Goal: Information Seeking & Learning: Learn about a topic

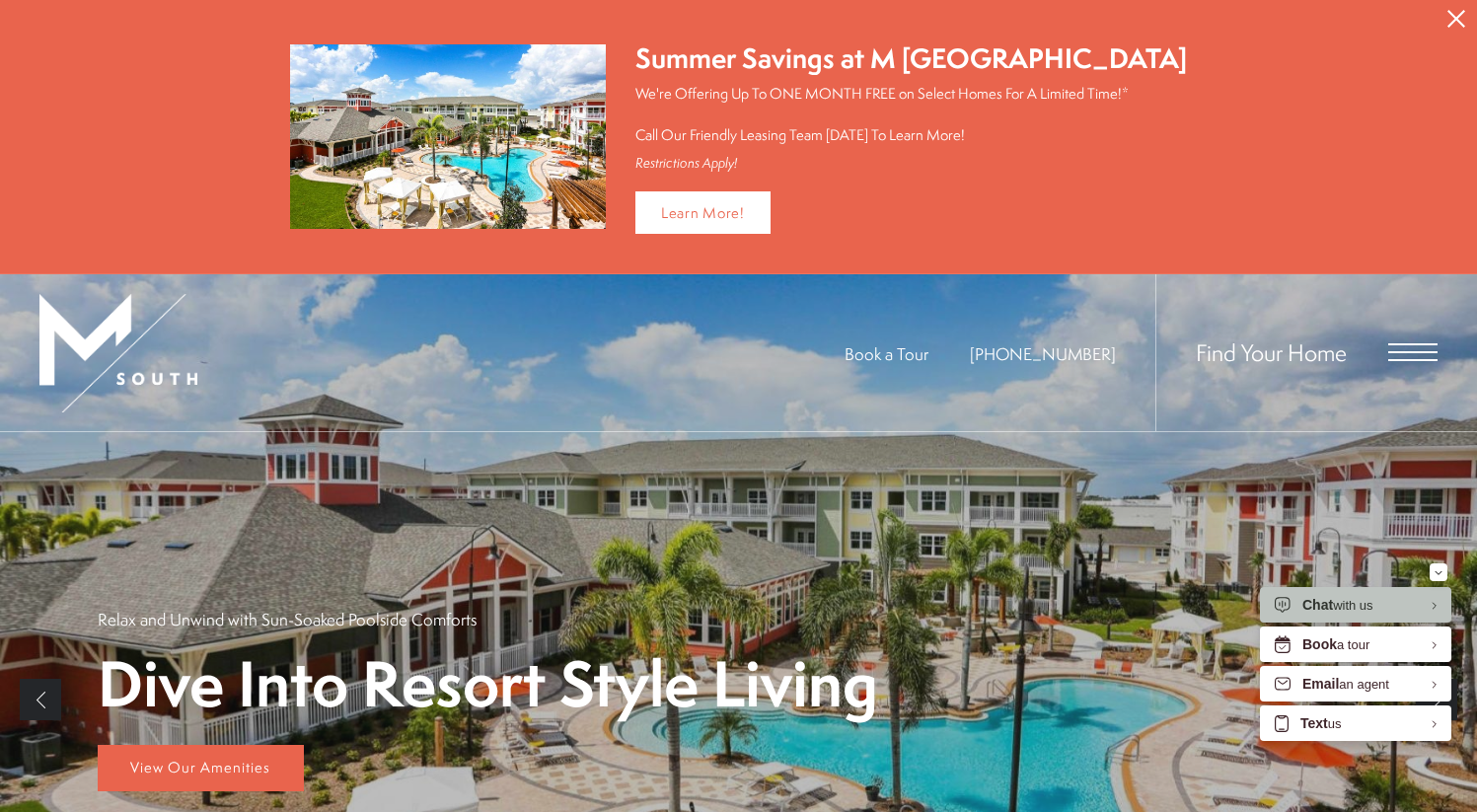
click at [1422, 352] on span "Open Menu" at bounding box center [1413, 352] width 49 height 18
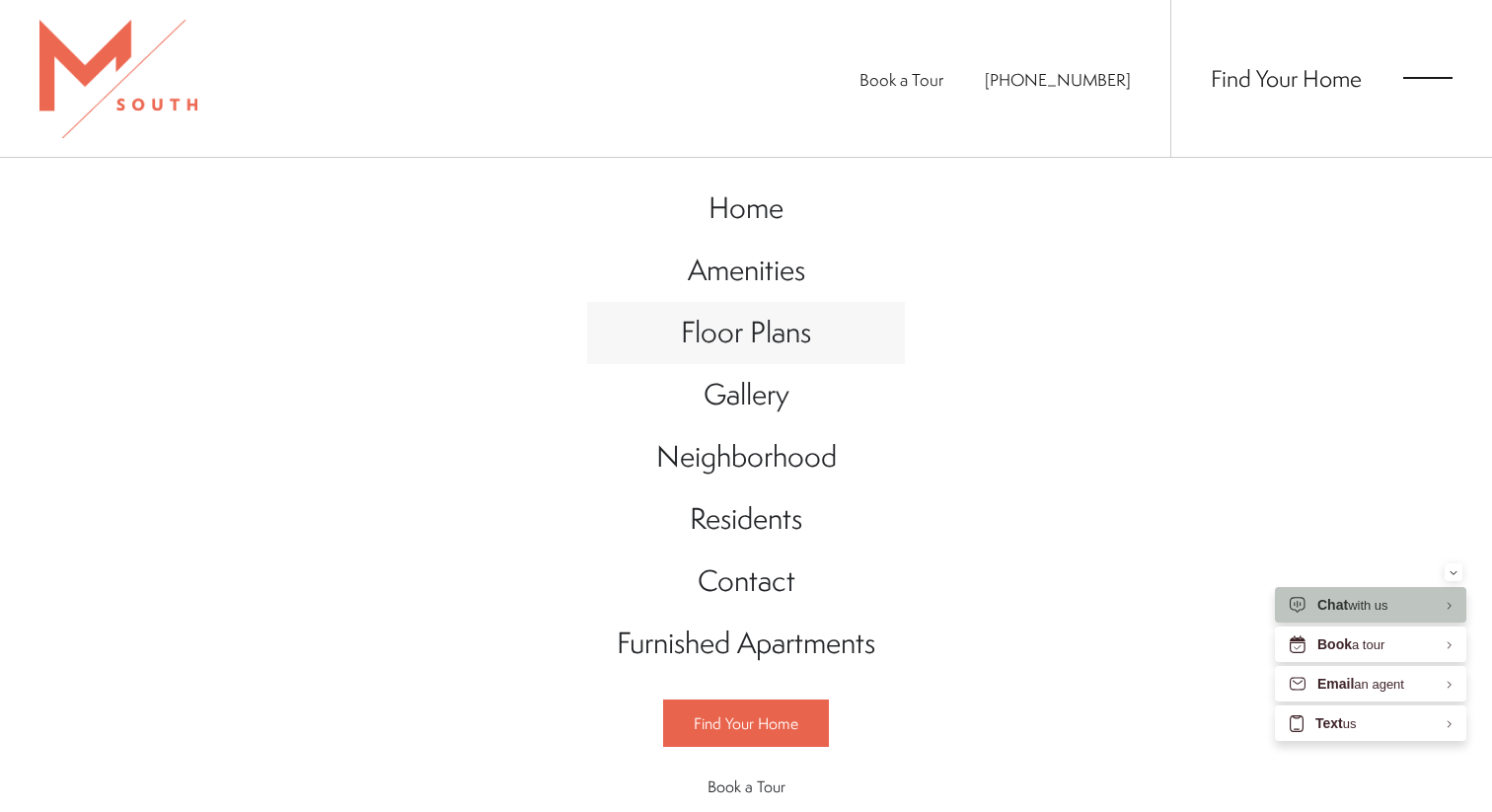
click at [769, 332] on span "Floor Plans" at bounding box center [746, 331] width 131 height 41
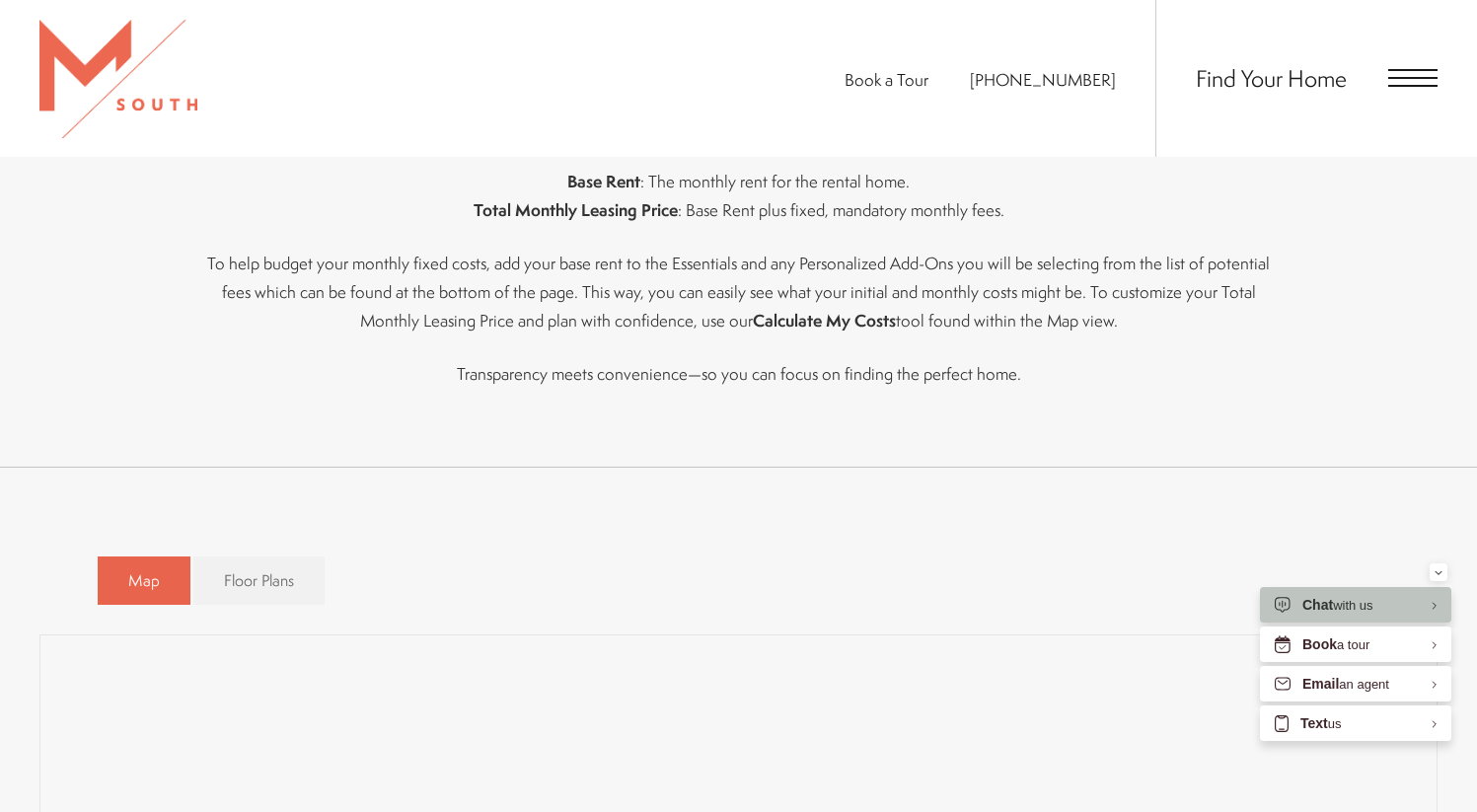
scroll to position [1041, 0]
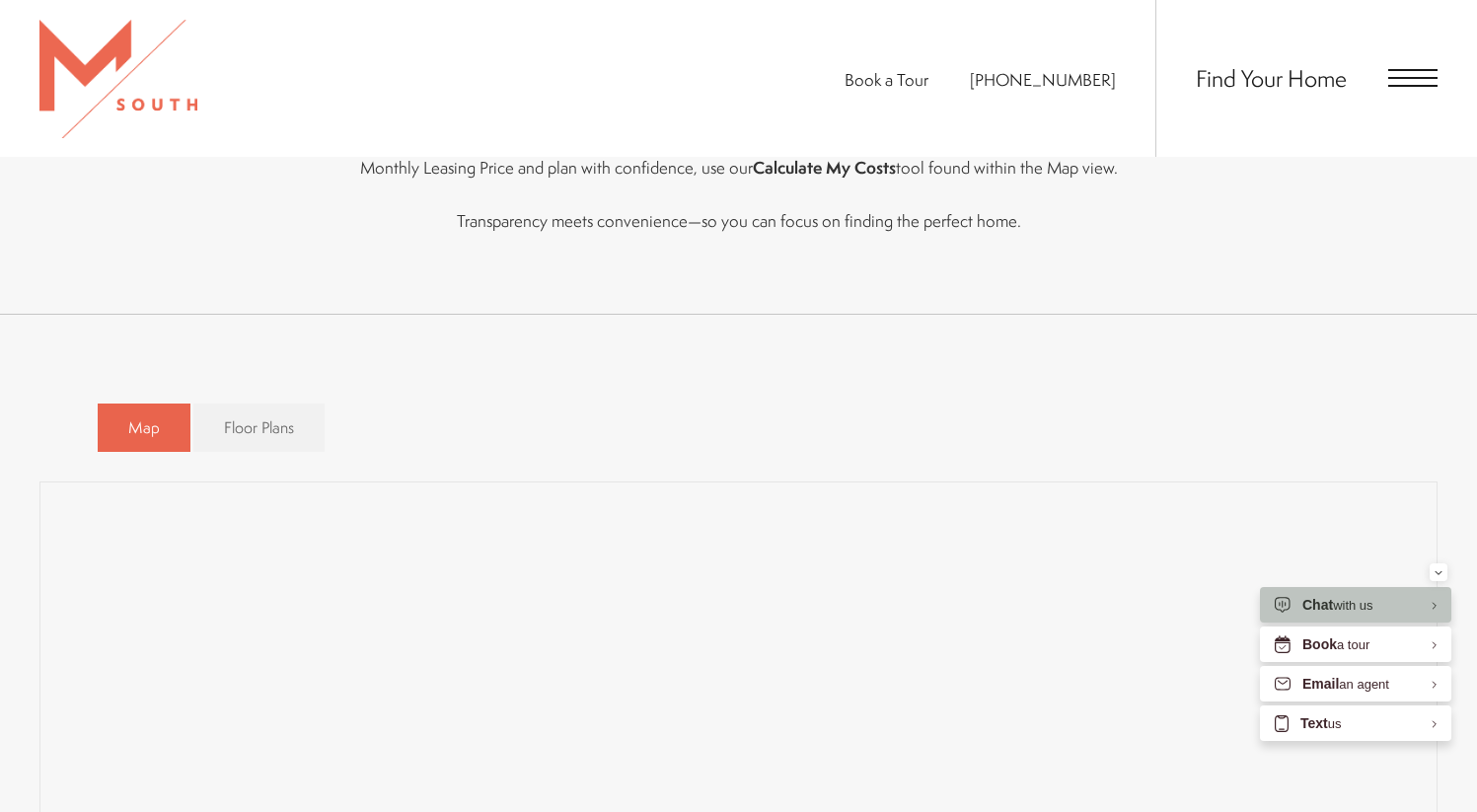
click at [1367, 428] on div "Map Floor Plans Bedrooms 1 Bedroom 2 Bedroom 3 Bedroom" at bounding box center [739, 427] width 1283 height 68
click at [1254, 436] on div "Map Floor Plans Bedrooms 1 Bedroom 2 Bedroom 3 Bedroom" at bounding box center [739, 427] width 1283 height 68
click at [224, 434] on span "Floor Plans" at bounding box center [258, 427] width 70 height 23
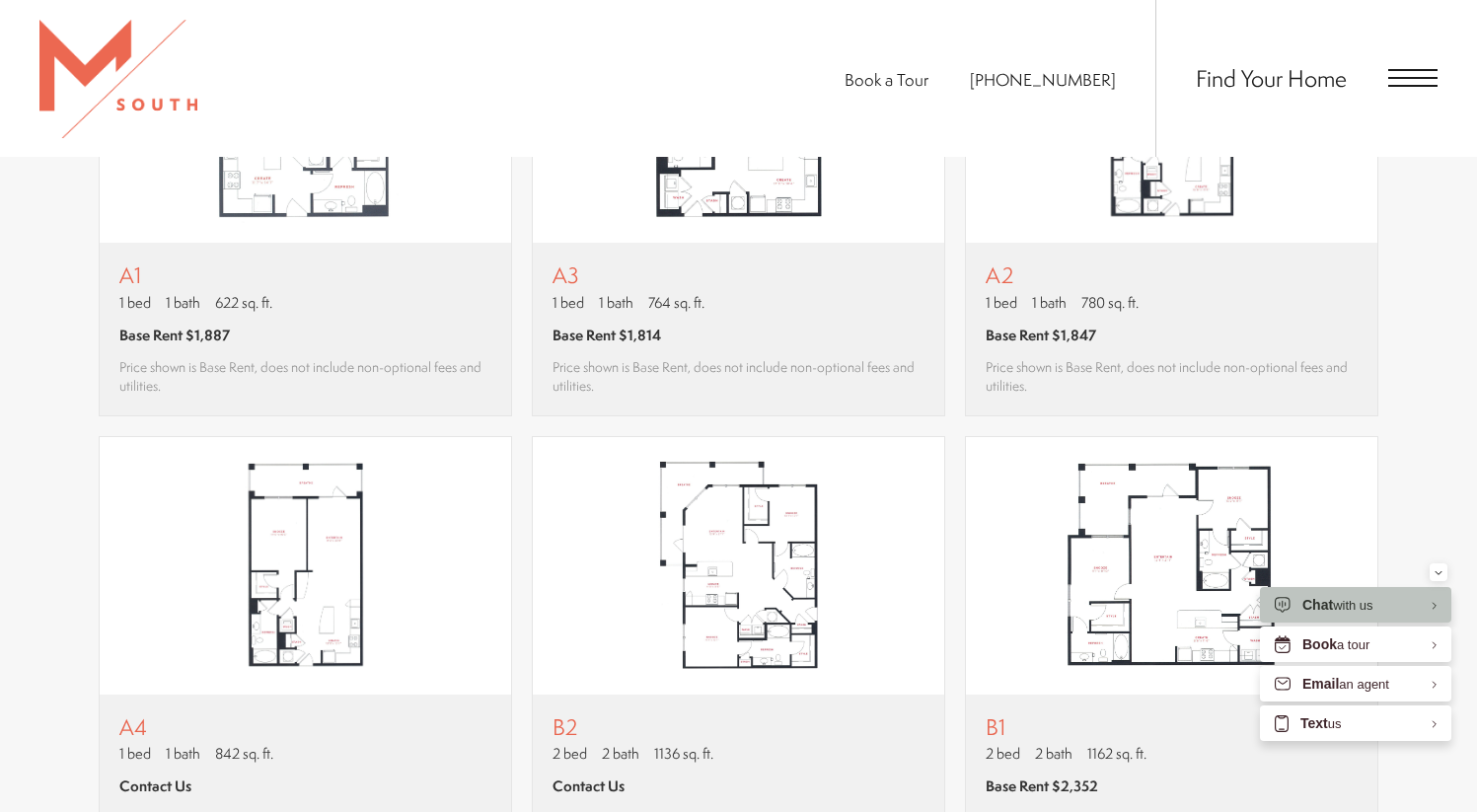
scroll to position [1873, 0]
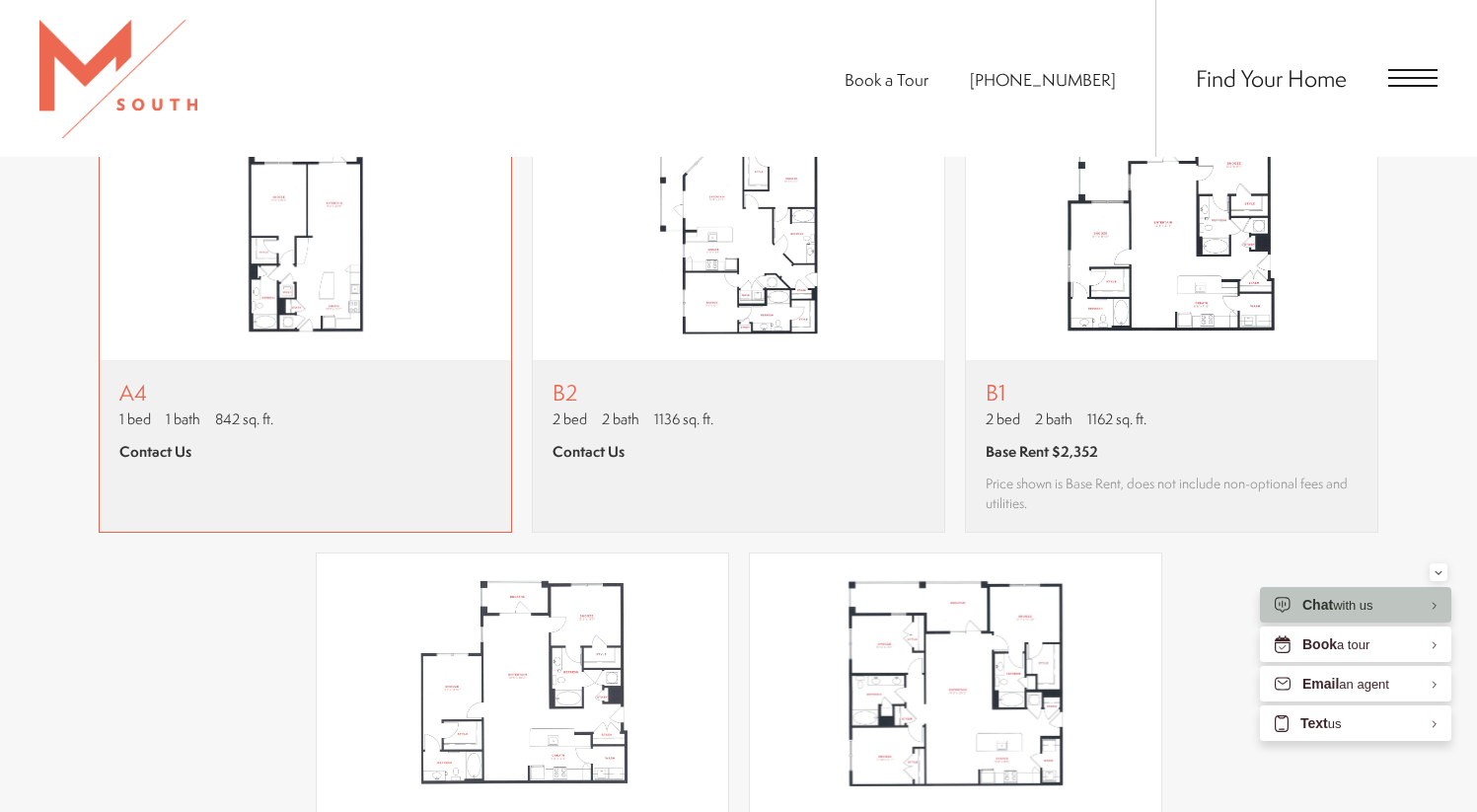
click at [176, 450] on span "Contact Us" at bounding box center [155, 451] width 72 height 21
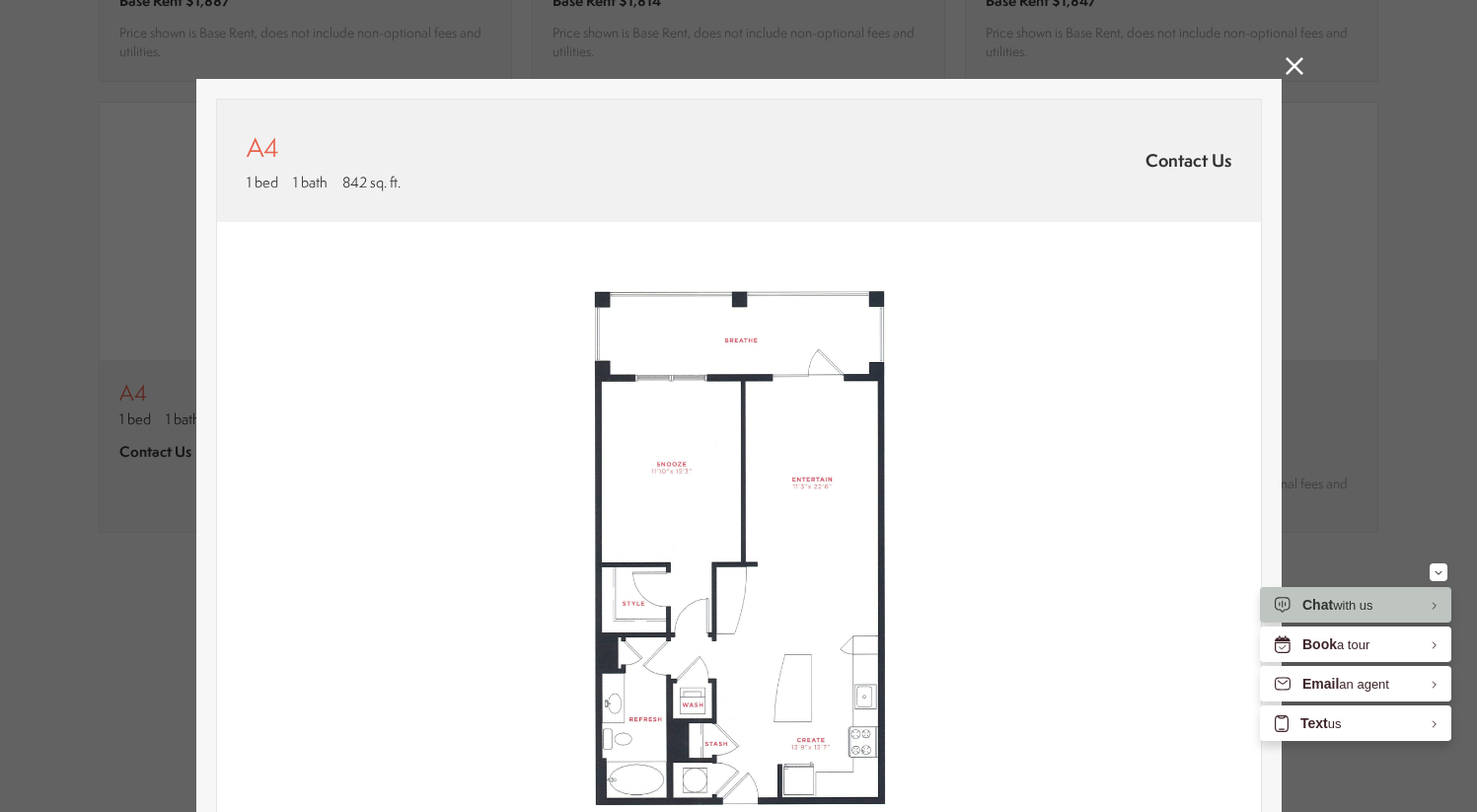
scroll to position [0, 0]
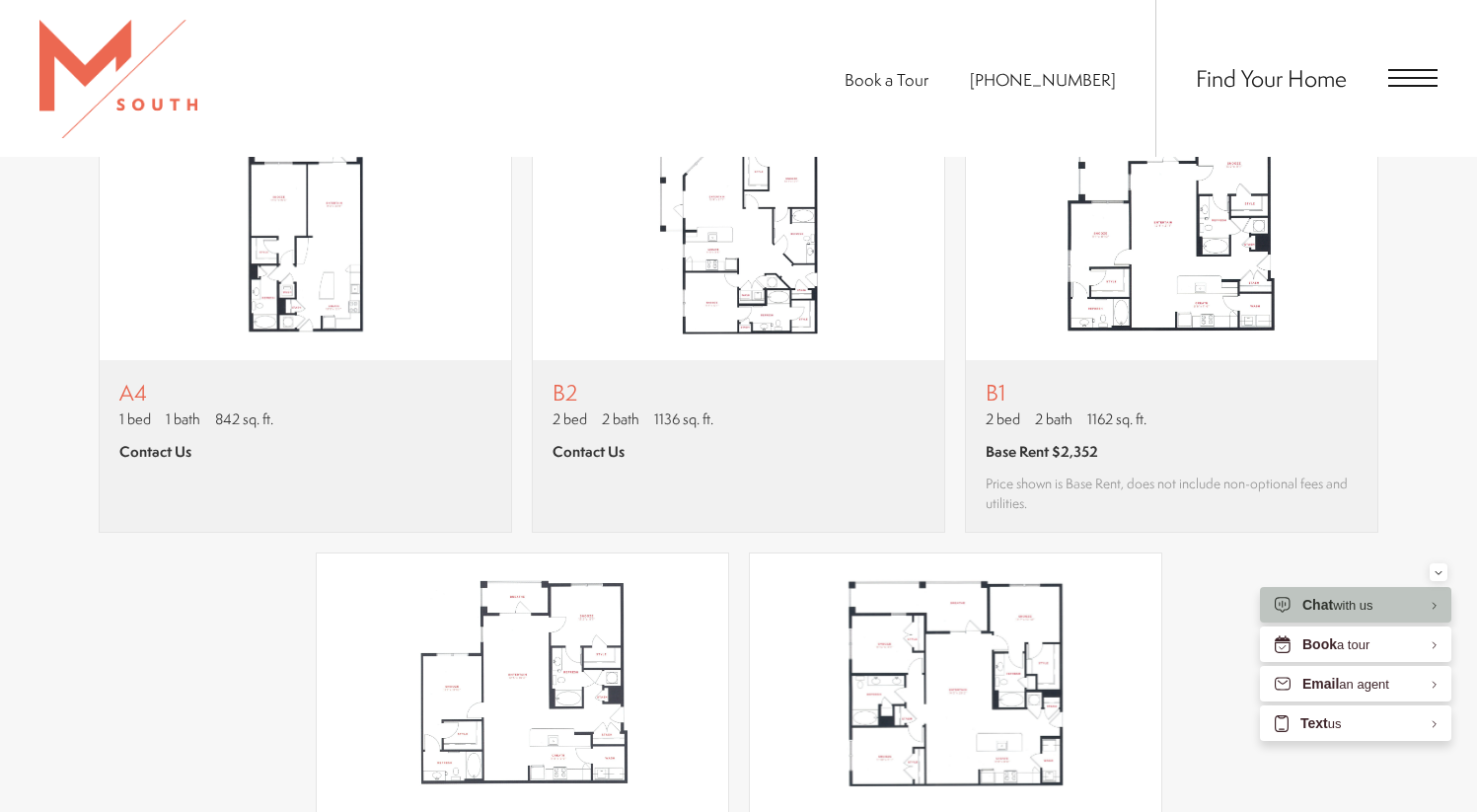
drag, startPoint x: 1489, startPoint y: 231, endPoint x: 1488, endPoint y: 345, distance: 114.0
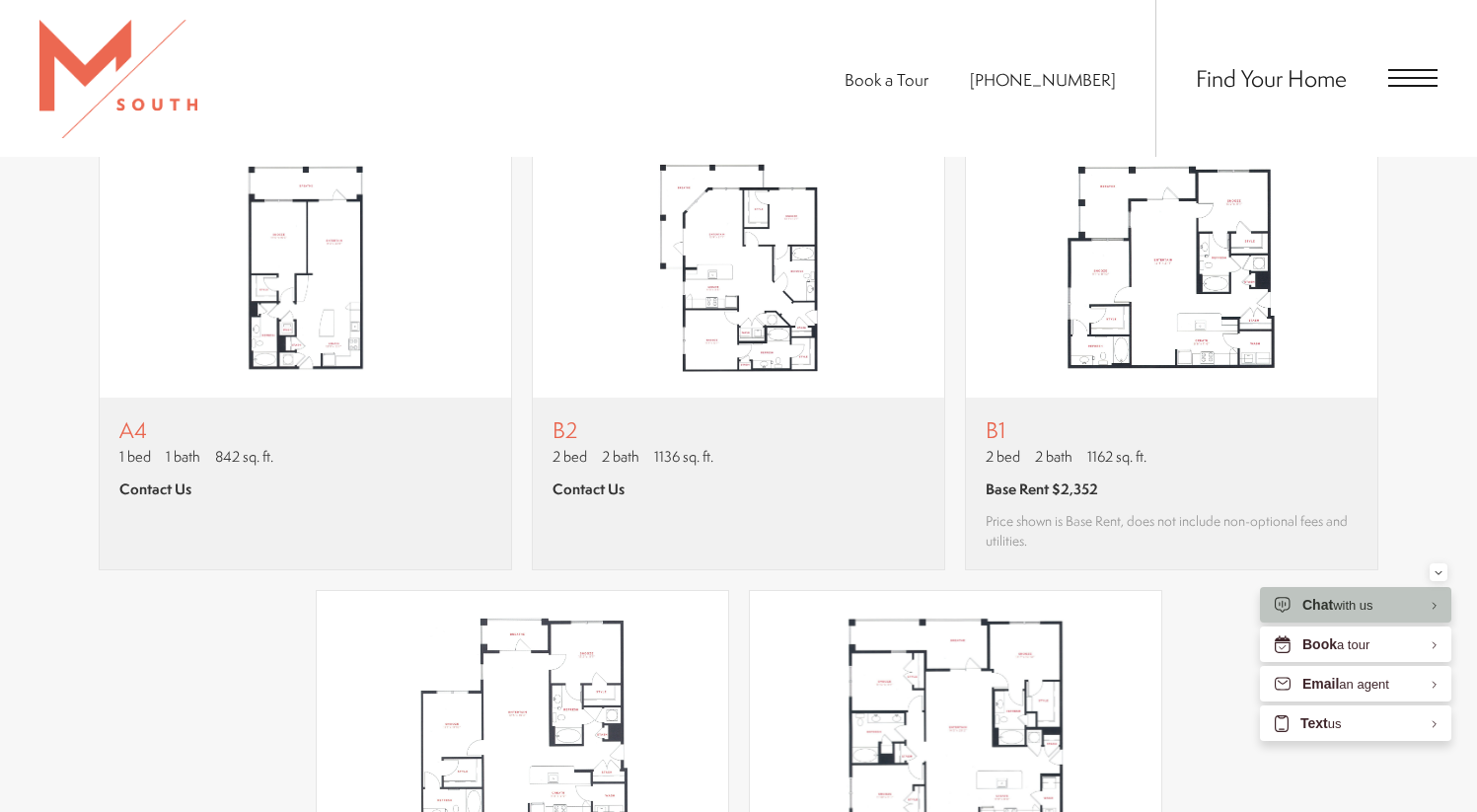
scroll to position [1802, 0]
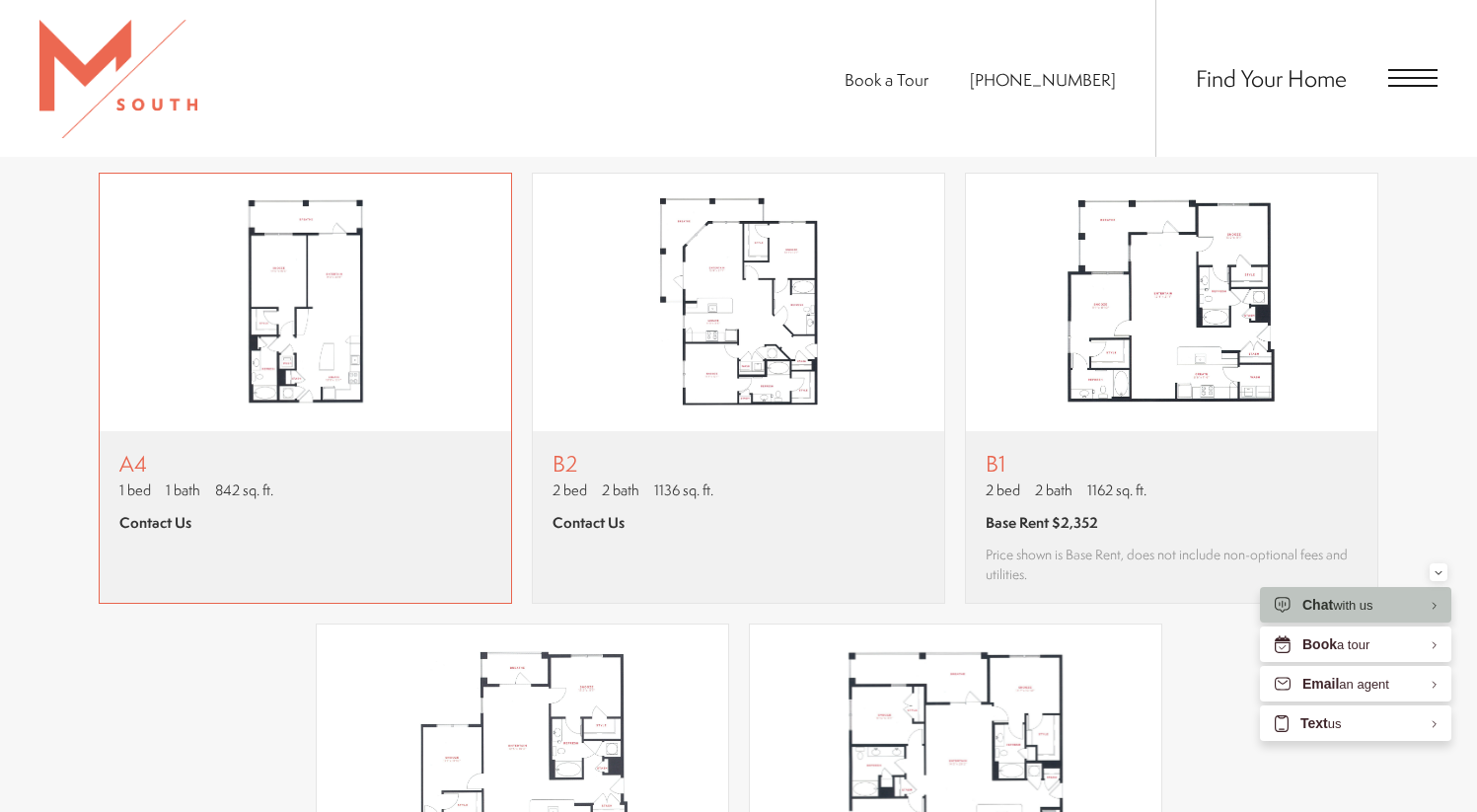
click at [350, 329] on img "View floor plan A4" at bounding box center [306, 303] width 412 height 258
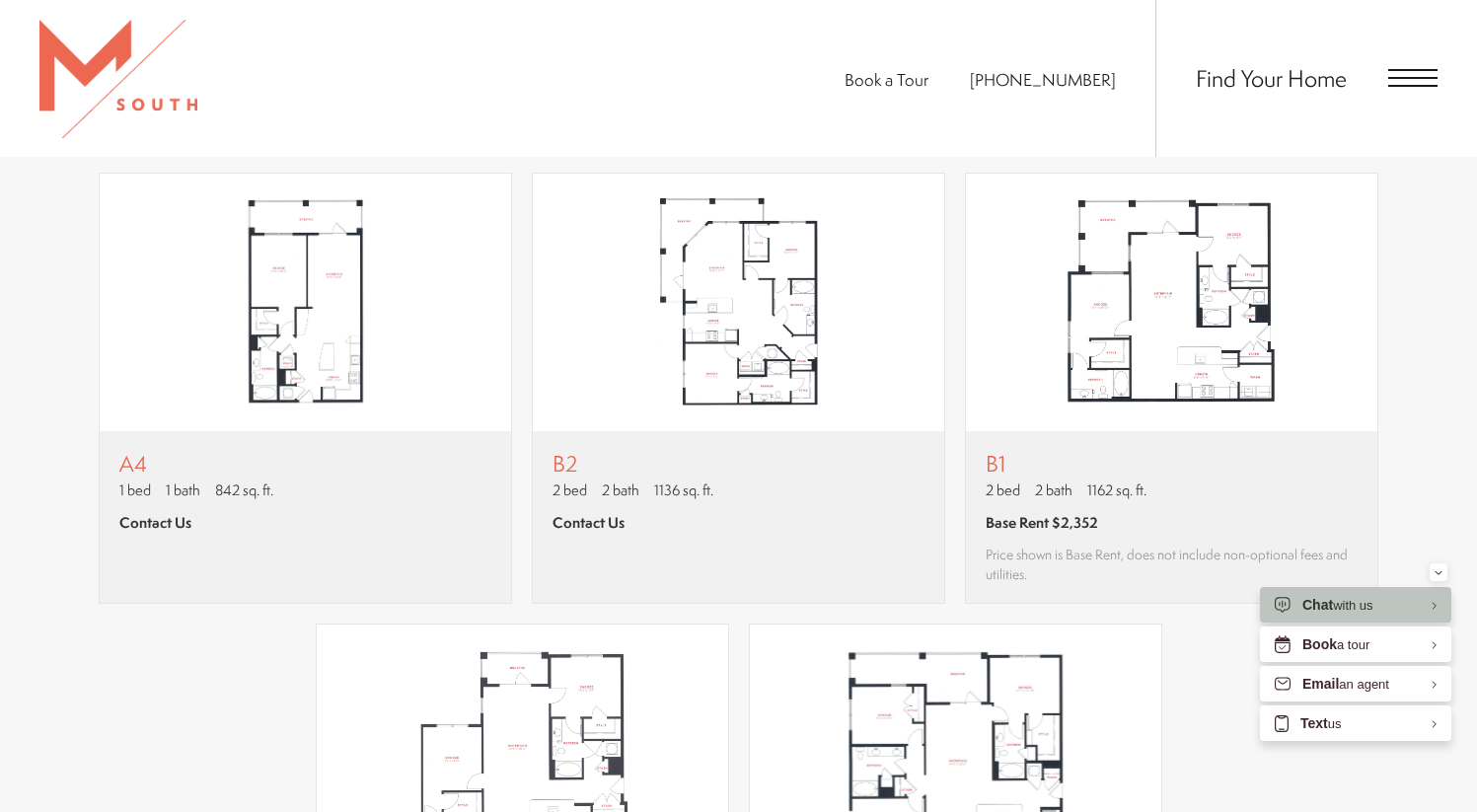
drag, startPoint x: 1490, startPoint y: 147, endPoint x: 1488, endPoint y: 286, distance: 139.0
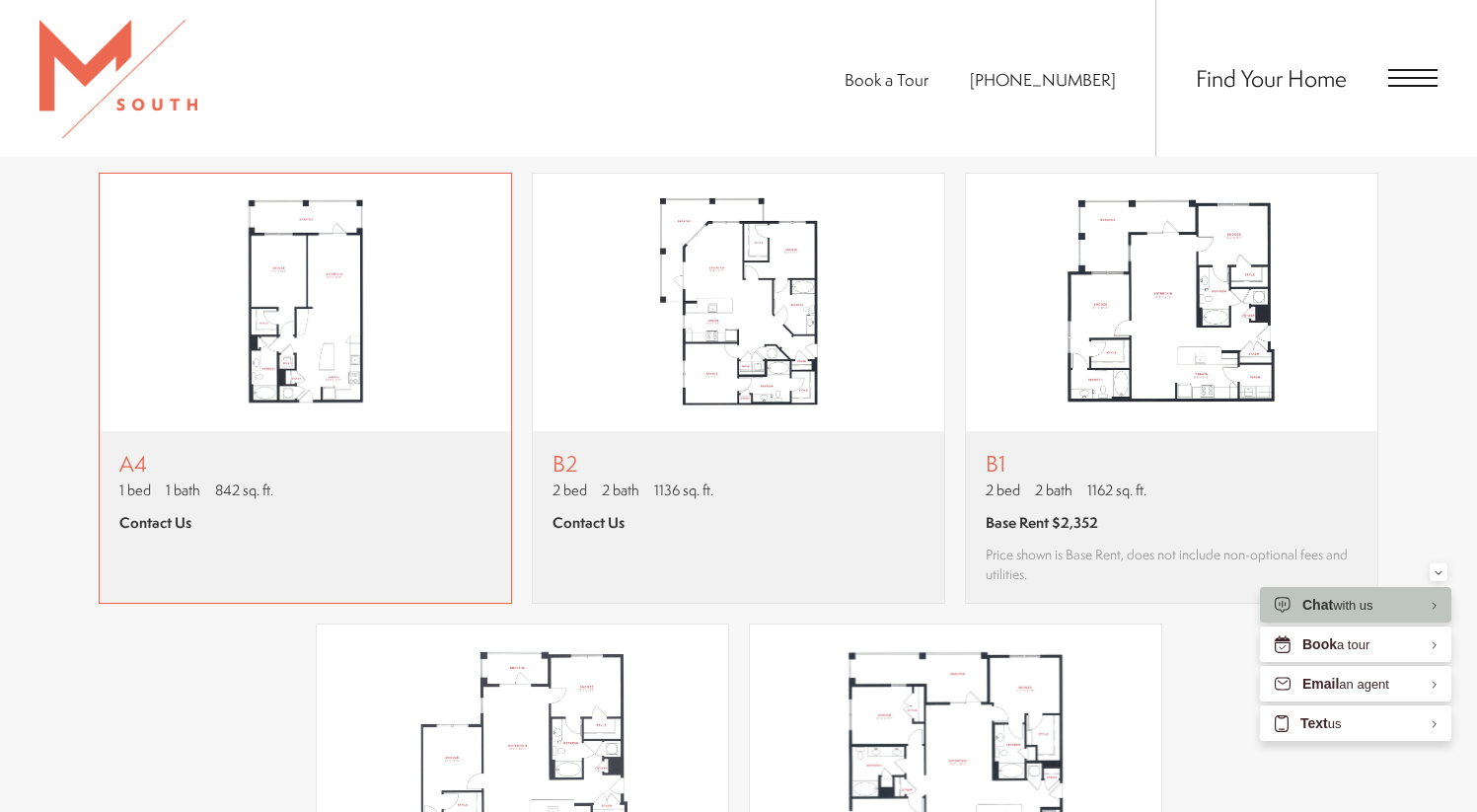
click at [313, 452] on div "A4 1 bed 1 bath 842 sq. ft. Contact Us" at bounding box center [306, 517] width 412 height 172
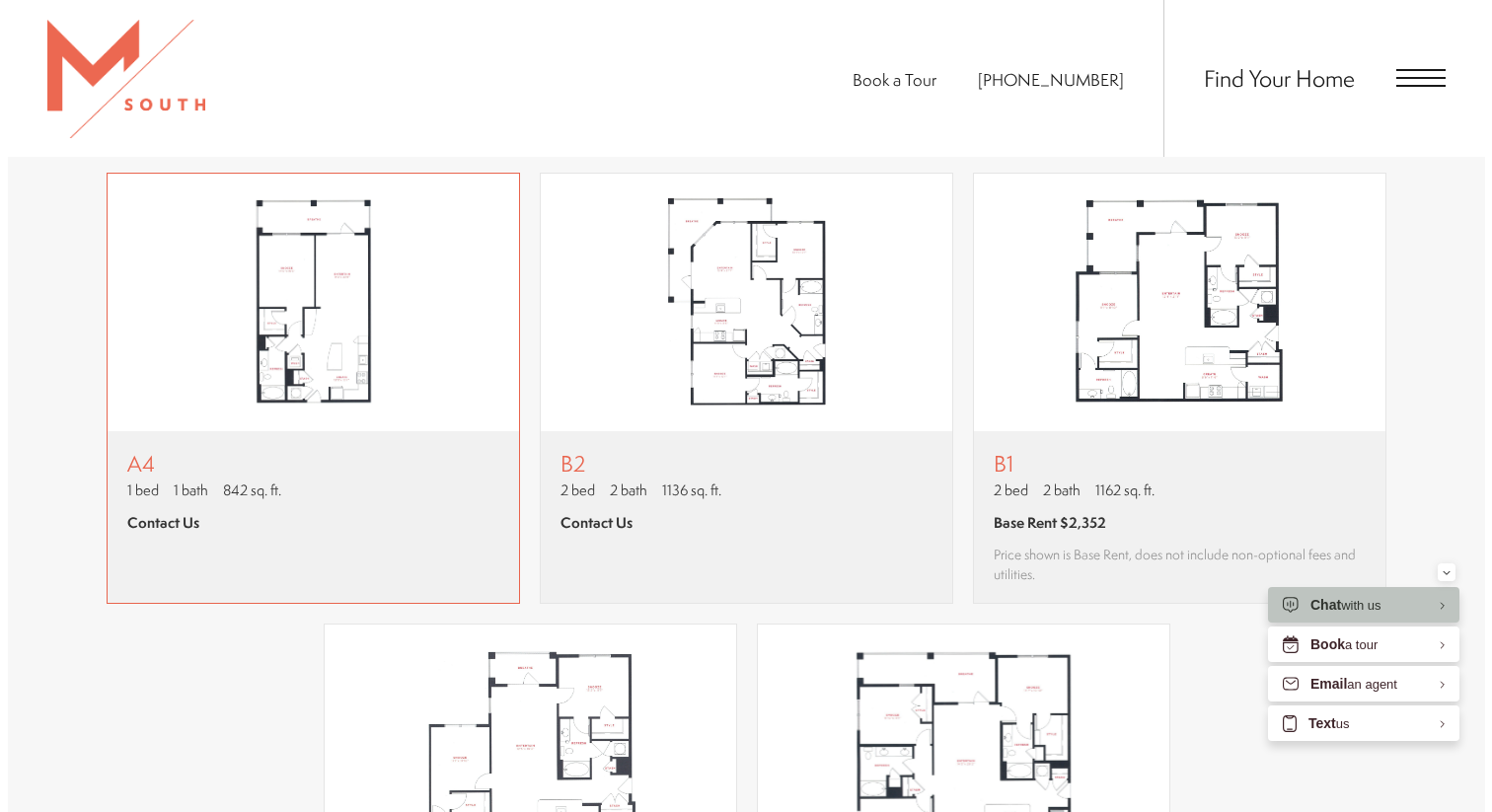
scroll to position [0, 0]
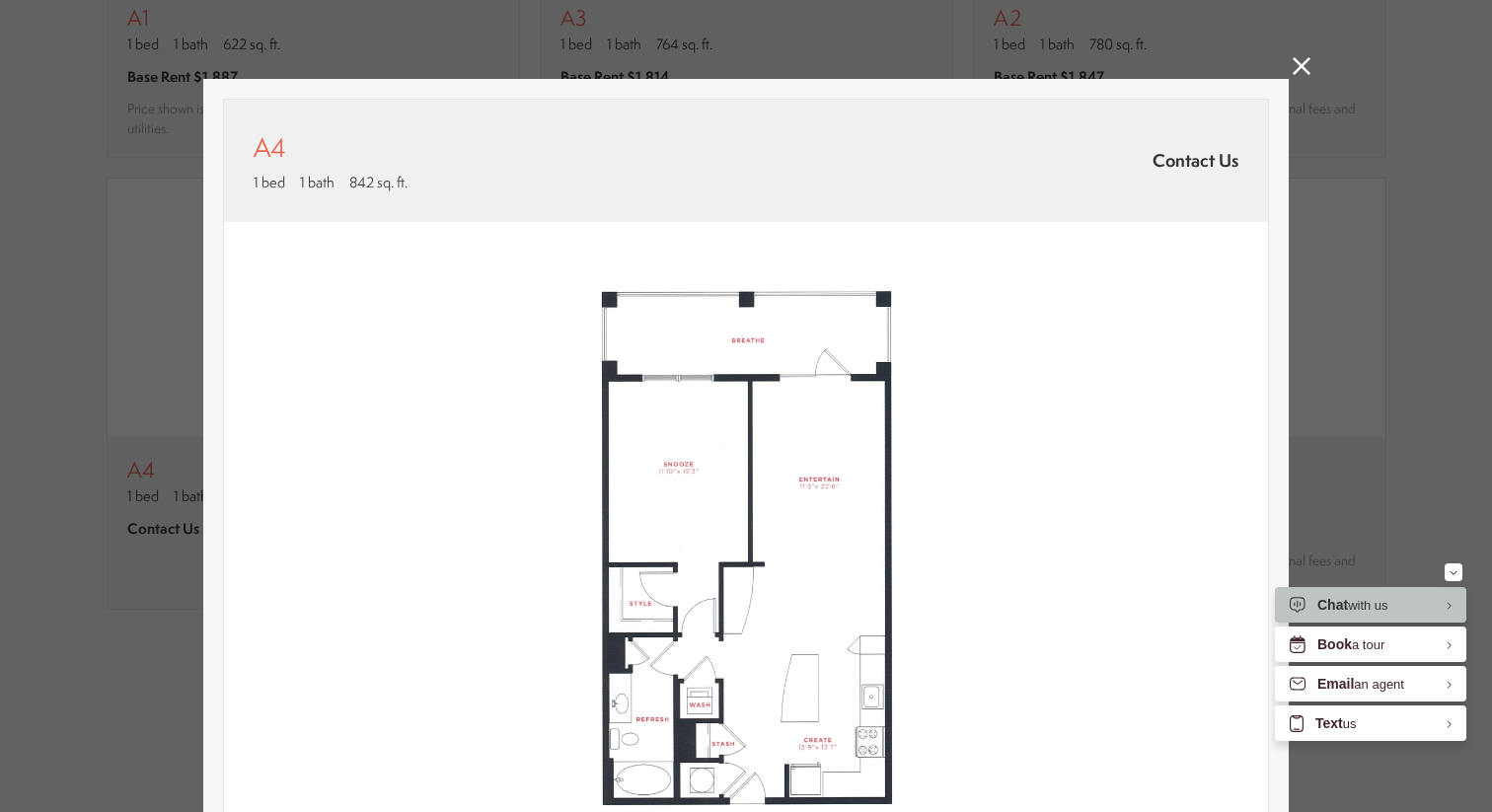
click at [998, 365] on img at bounding box center [745, 549] width 1044 height 655
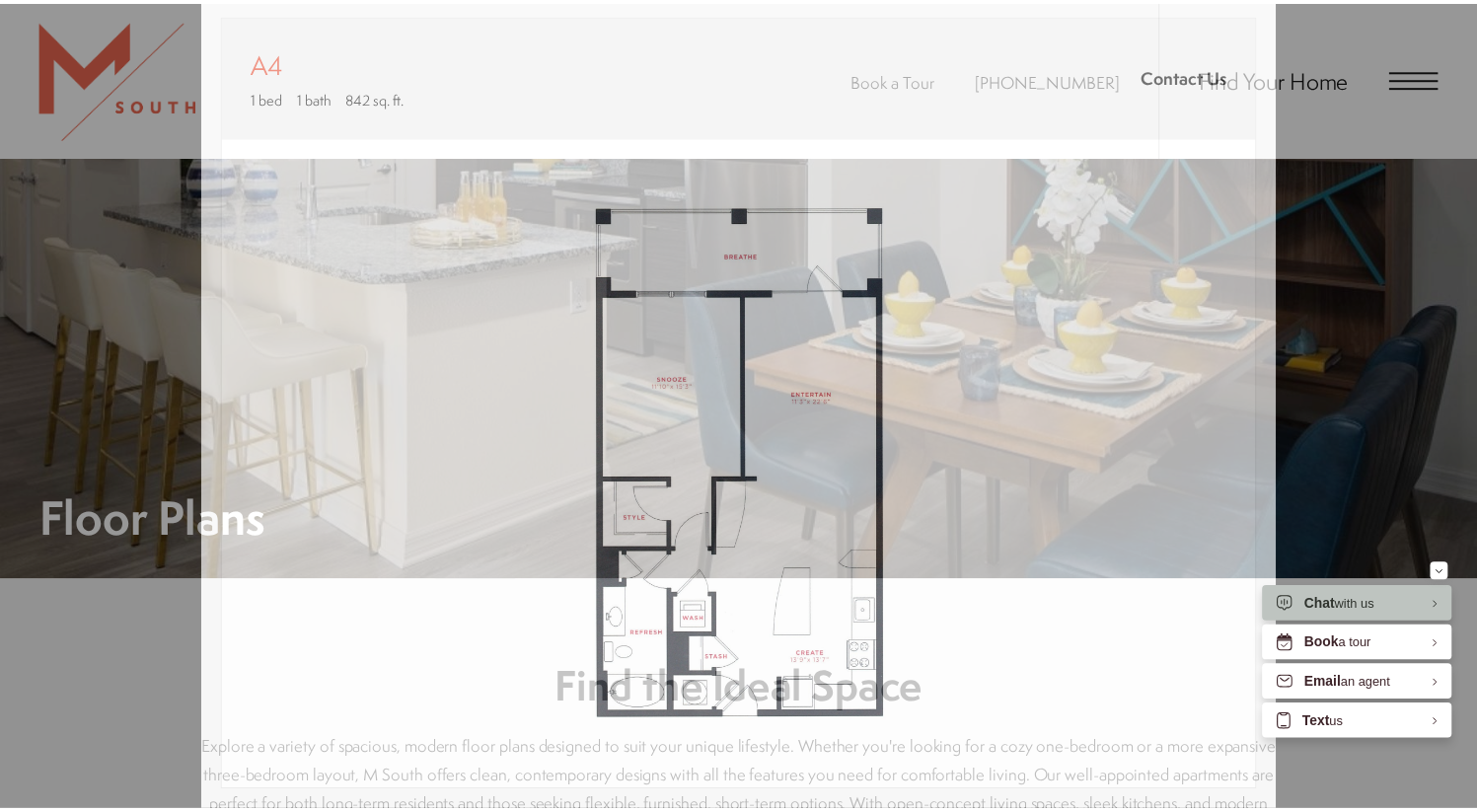
scroll to position [1802, 0]
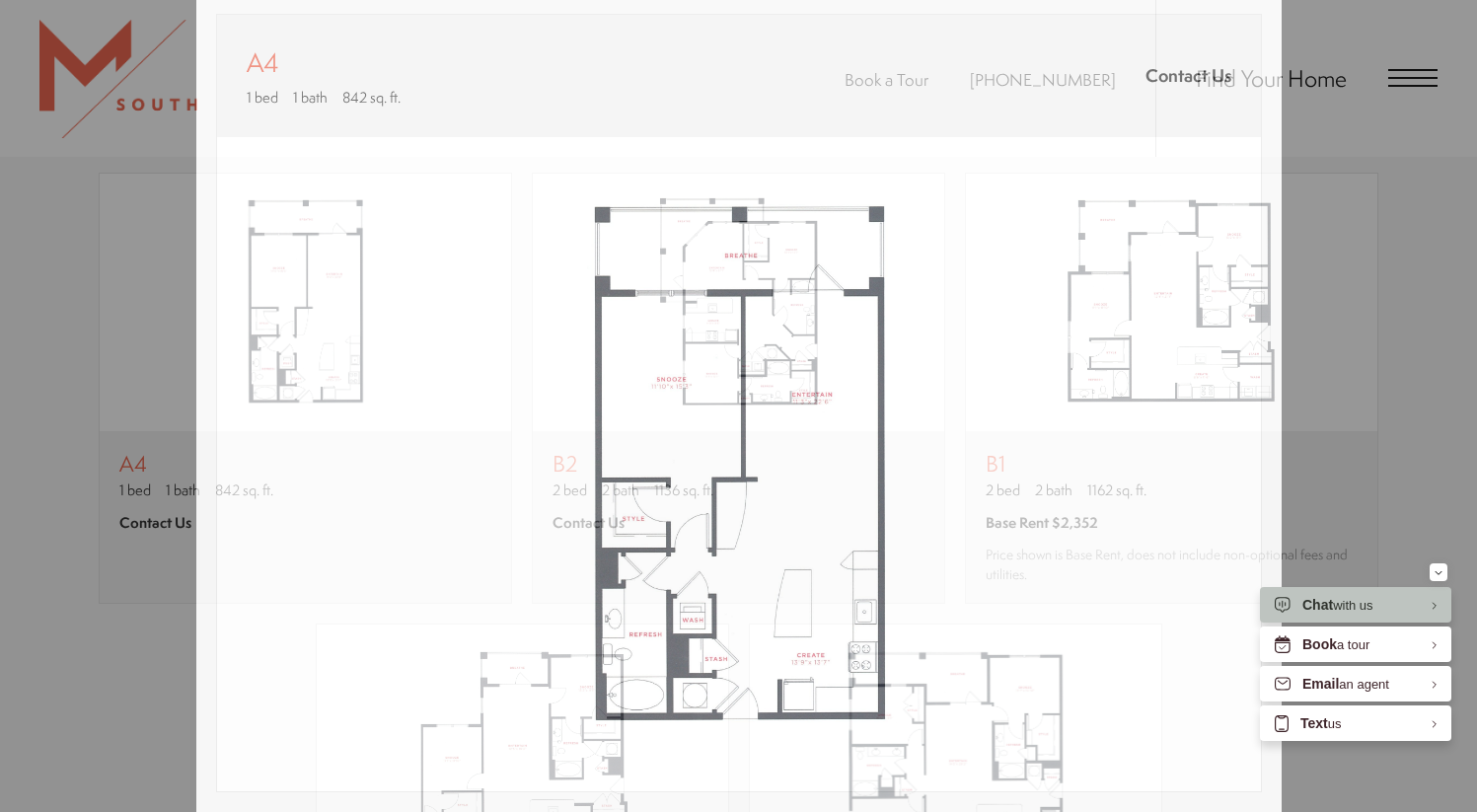
click at [1308, 467] on div "A4 1 bed 1 bath 842 sq. ft. Contact Us 2D 3D" at bounding box center [738, 406] width 1477 height 812
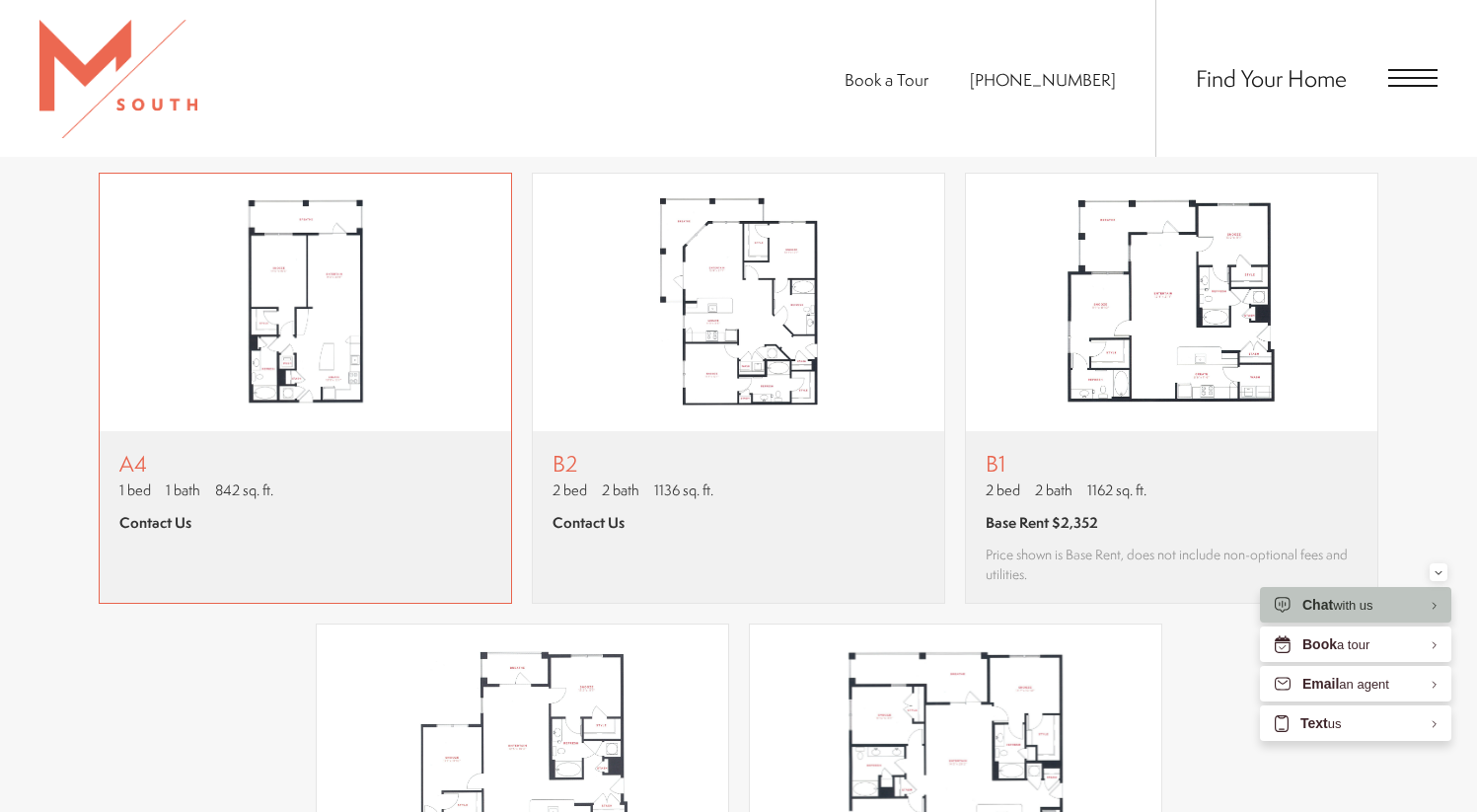
click at [405, 406] on img "View floor plan A4" at bounding box center [306, 303] width 412 height 258
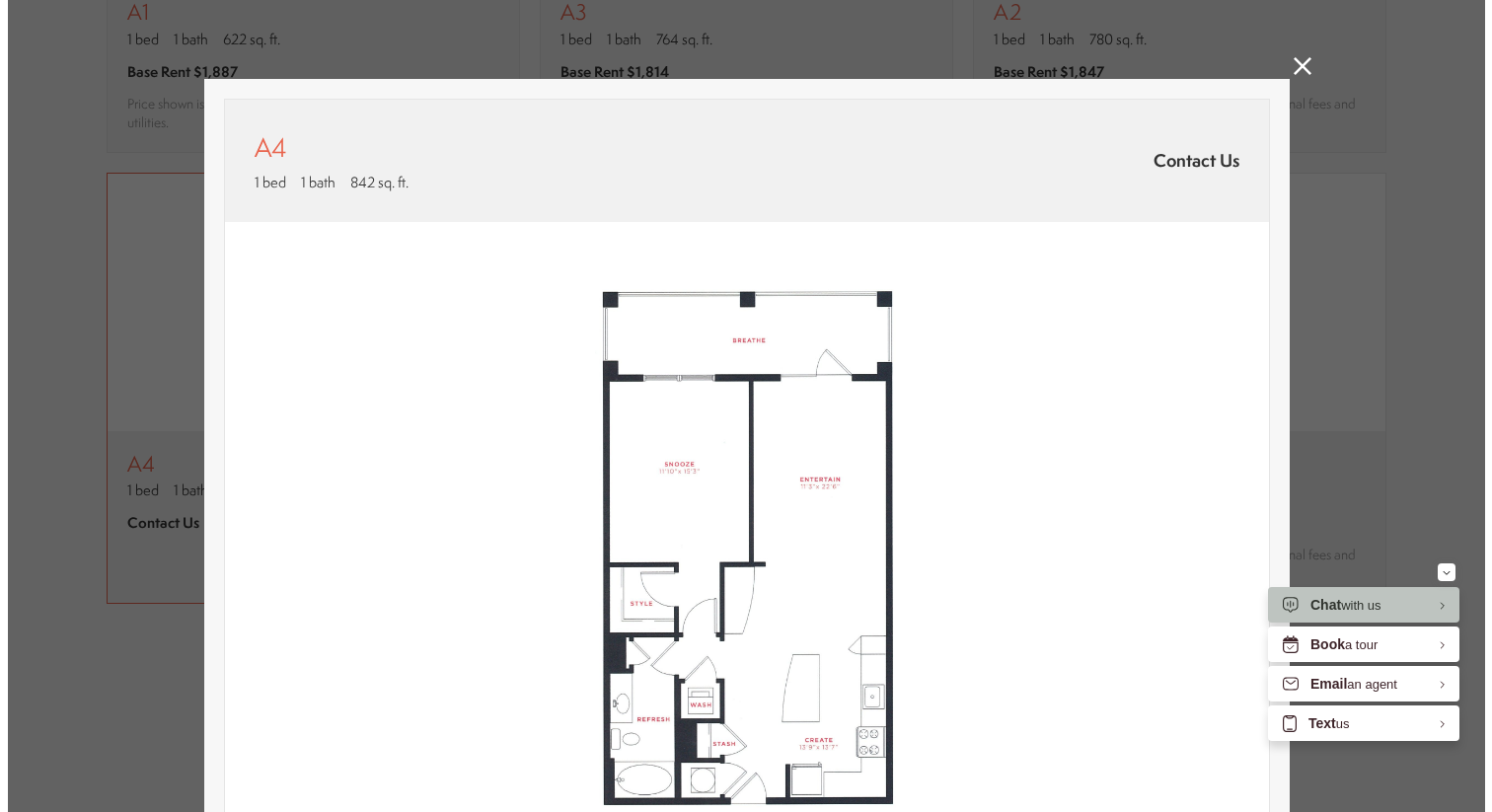
scroll to position [0, 0]
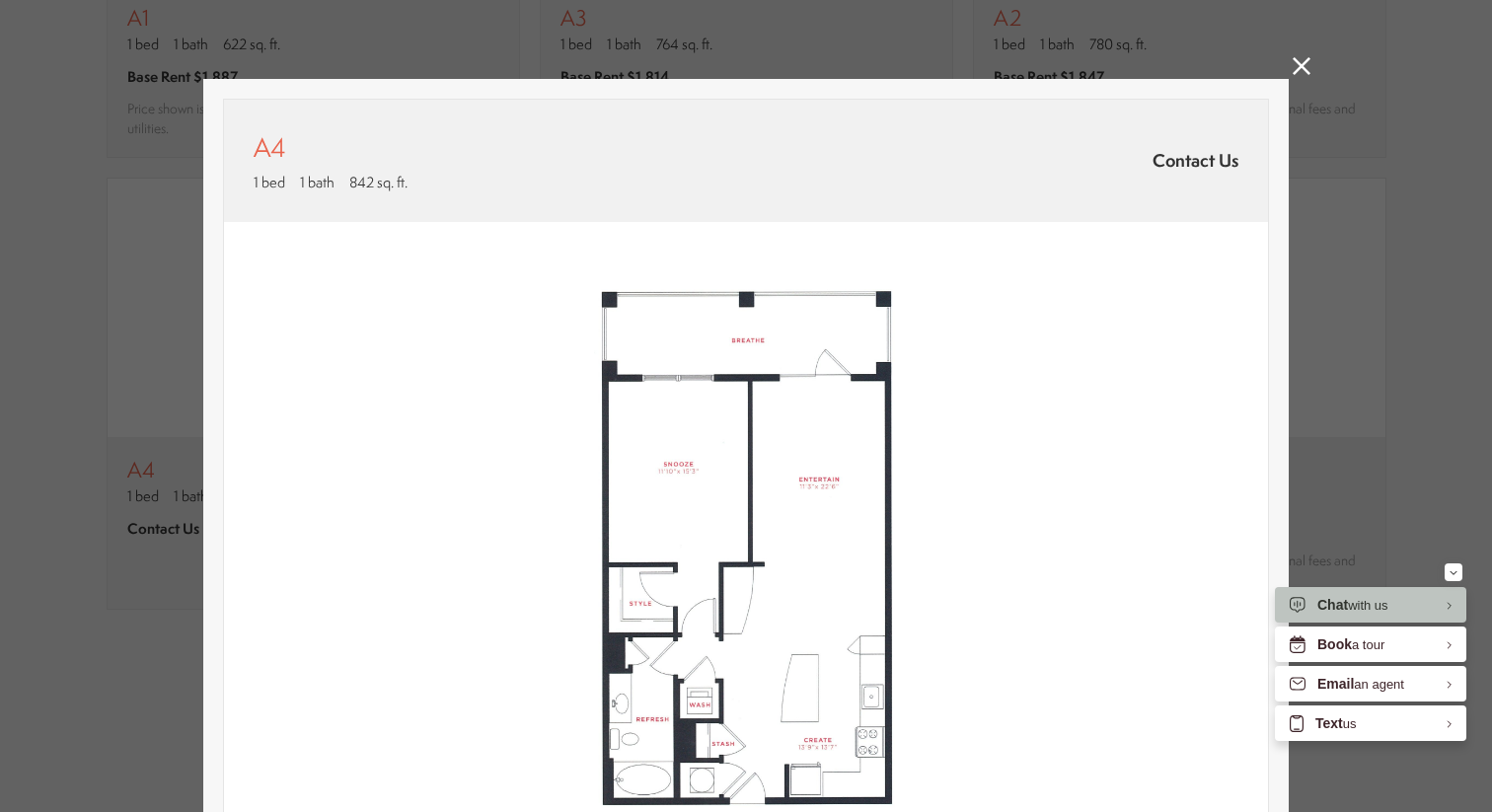
click at [1293, 79] on link at bounding box center [1302, 68] width 18 height 23
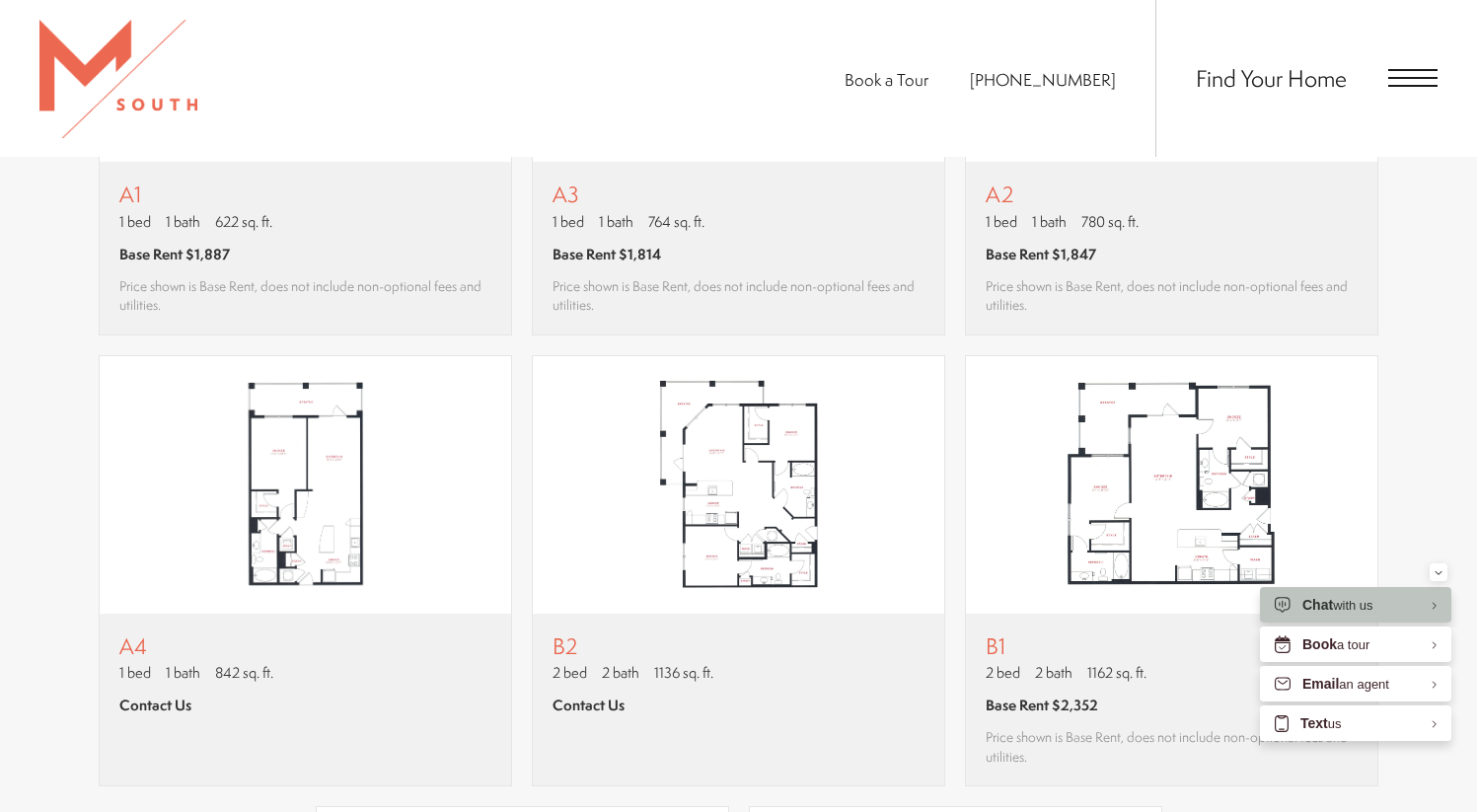
scroll to position [1605, 0]
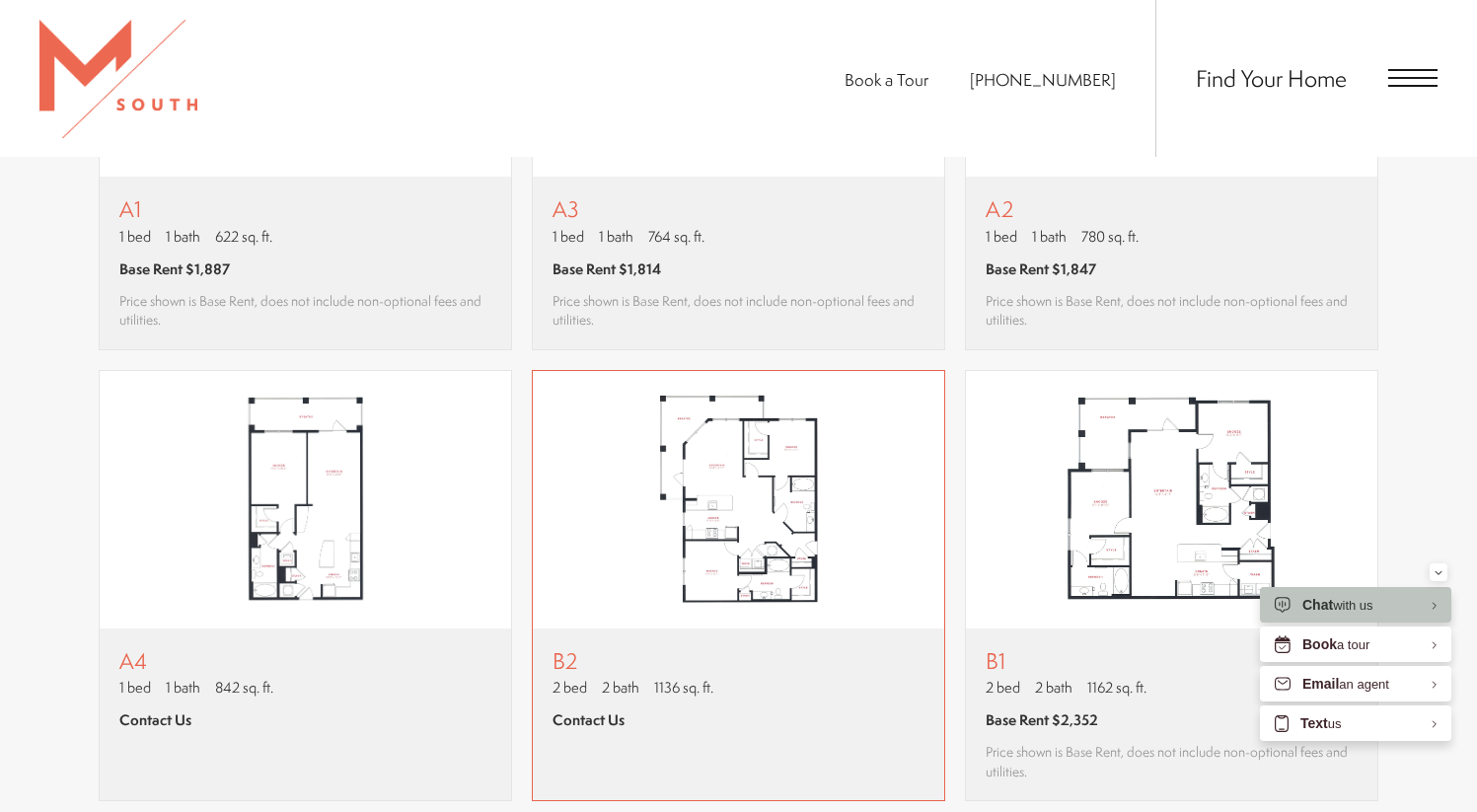
click at [764, 637] on div "B2 2 bed 2 bath 1136 sq. ft. Contact Us" at bounding box center [739, 714] width 412 height 172
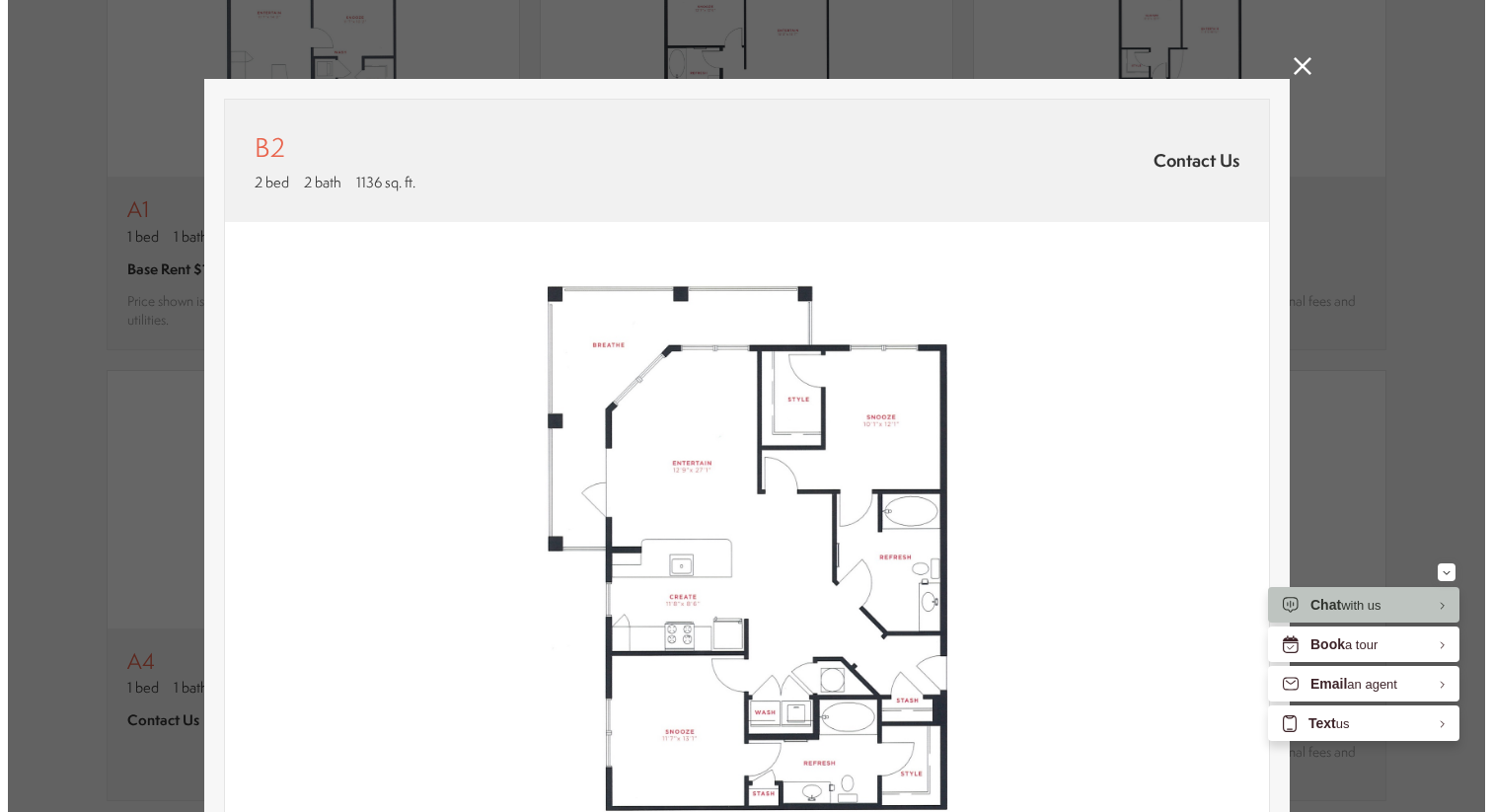
scroll to position [0, 0]
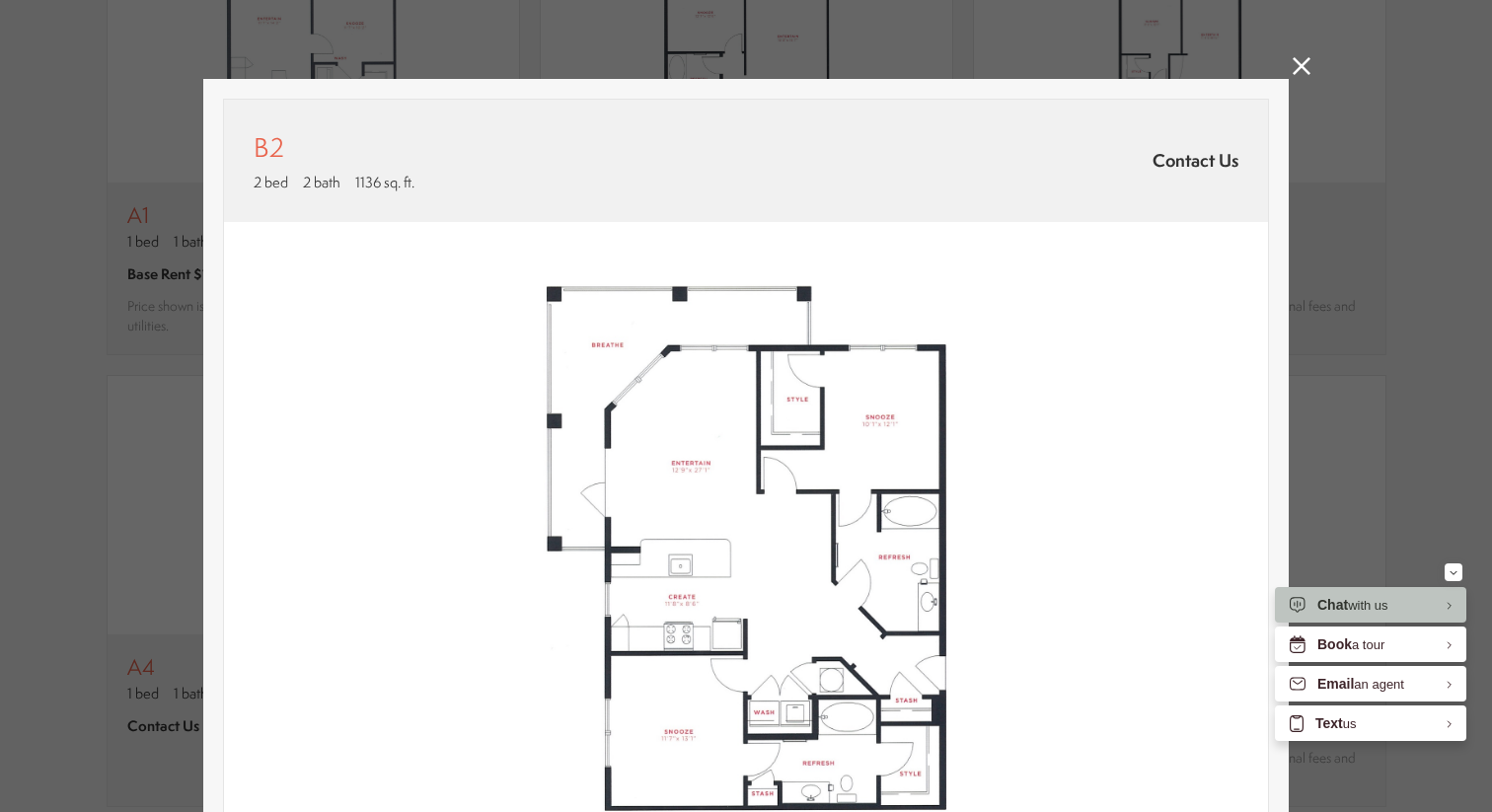
click at [1299, 74] on icon at bounding box center [1302, 66] width 18 height 18
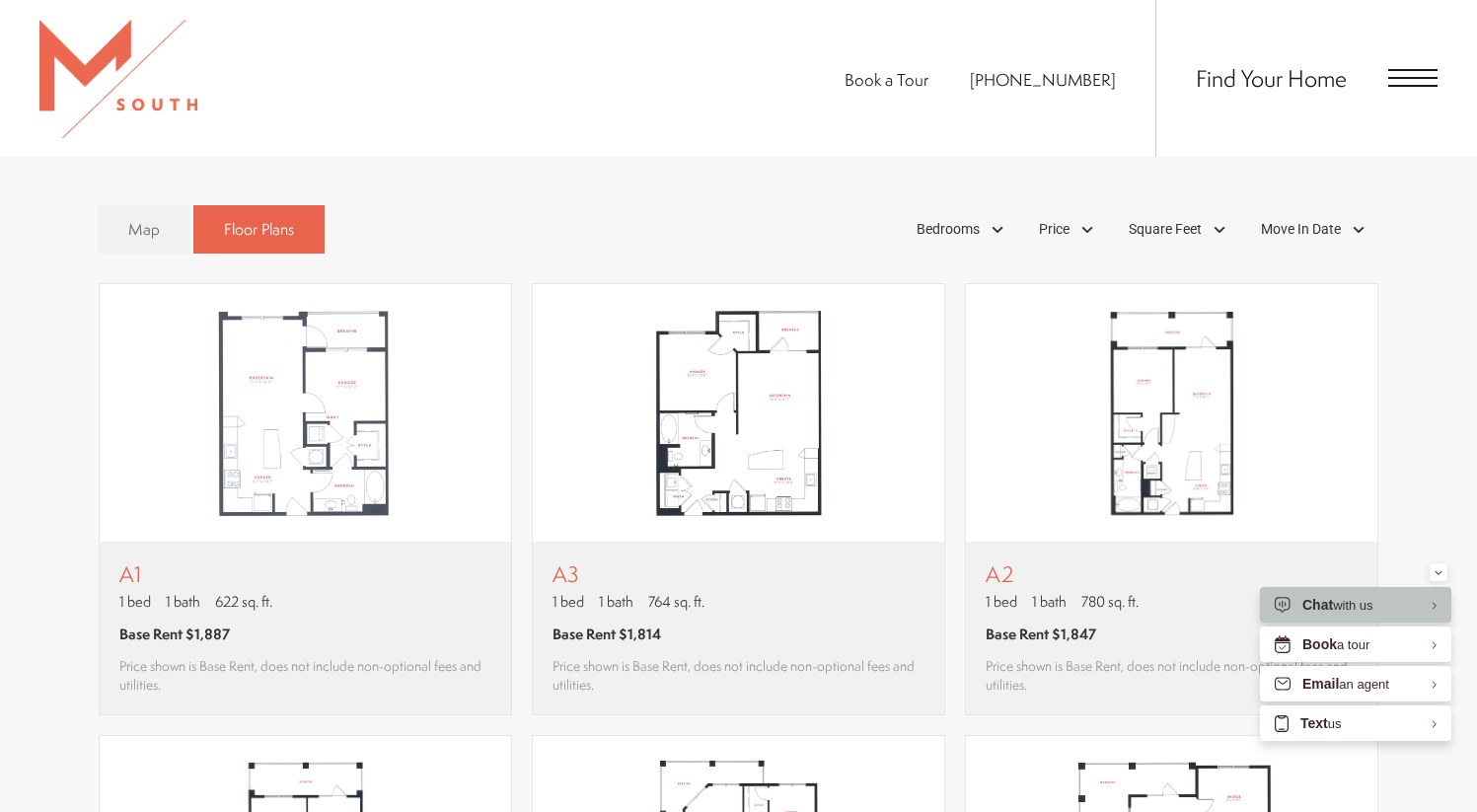
scroll to position [1016, 0]
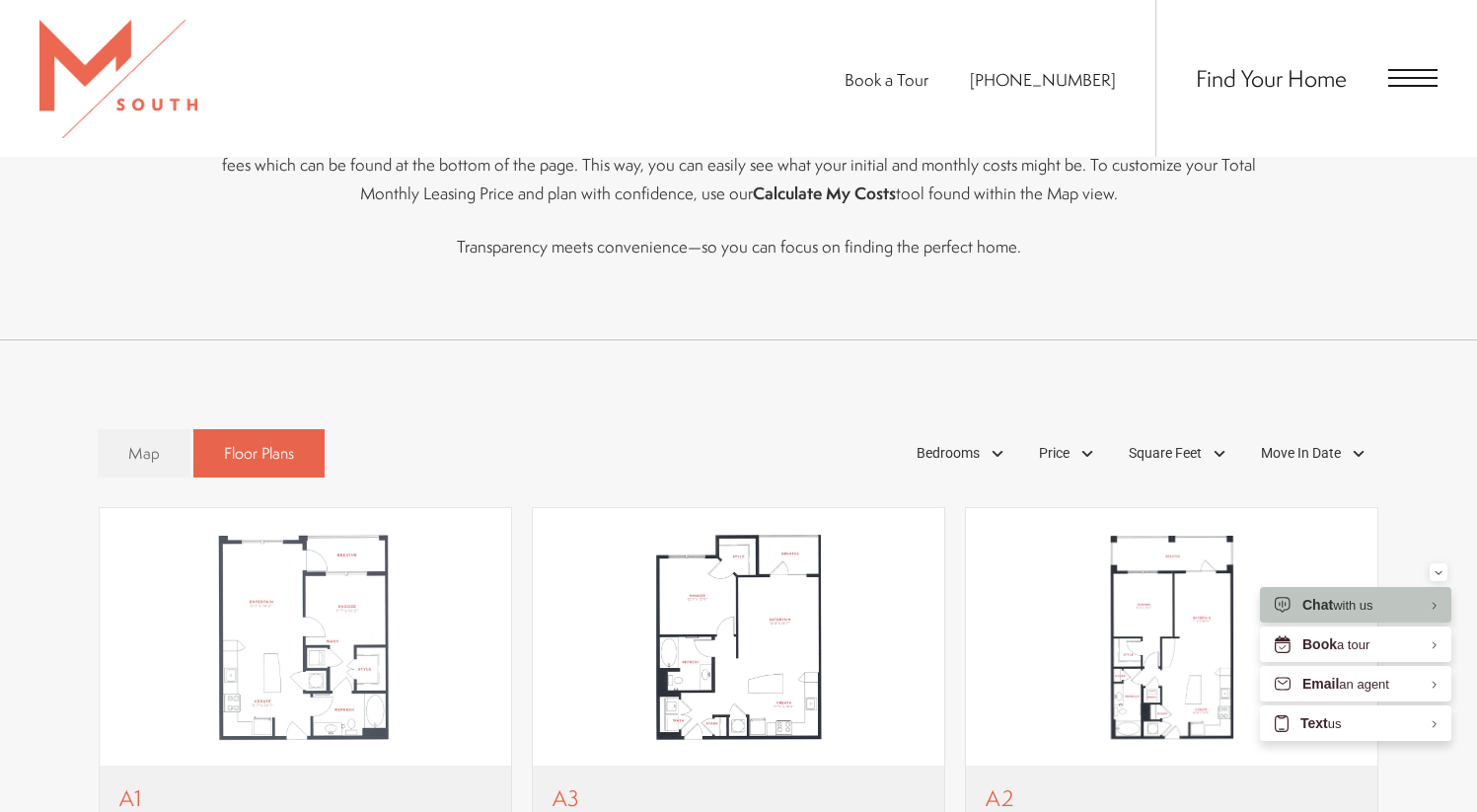
click at [1415, 83] on span "Open Menu" at bounding box center [1413, 78] width 49 height 18
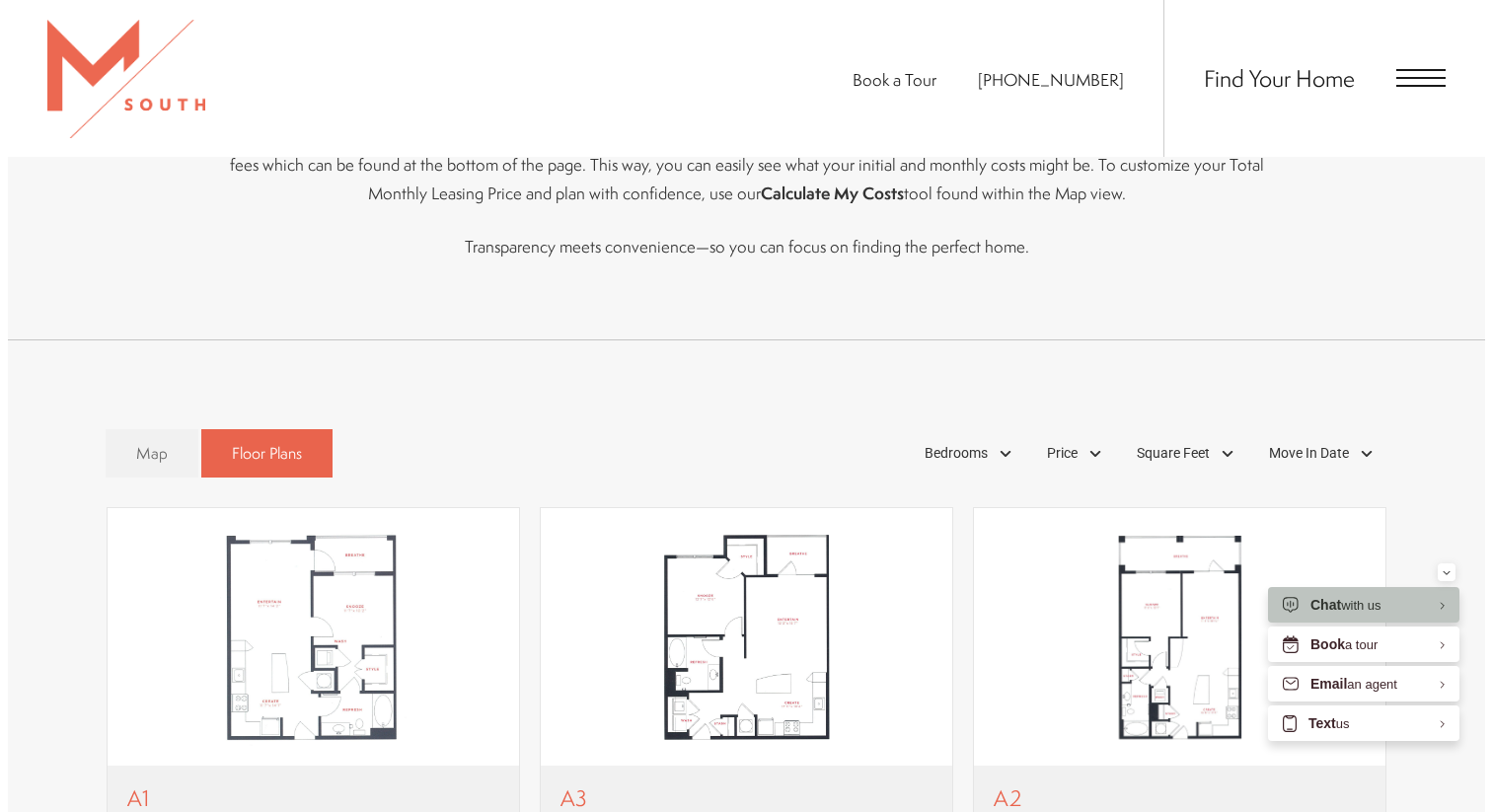
scroll to position [0, 0]
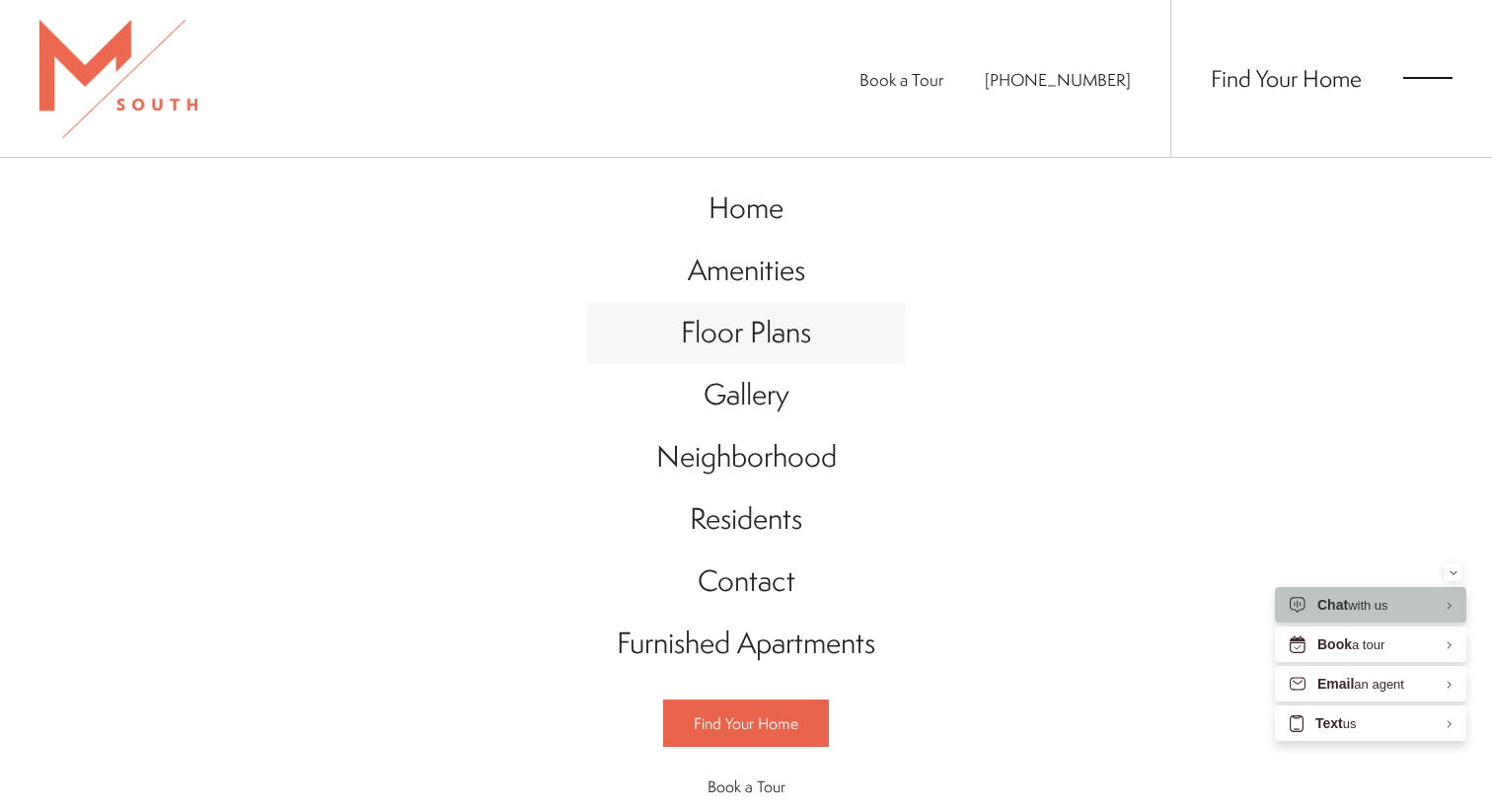
click at [806, 341] on link "Floor Plans" at bounding box center [745, 332] width 318 height 62
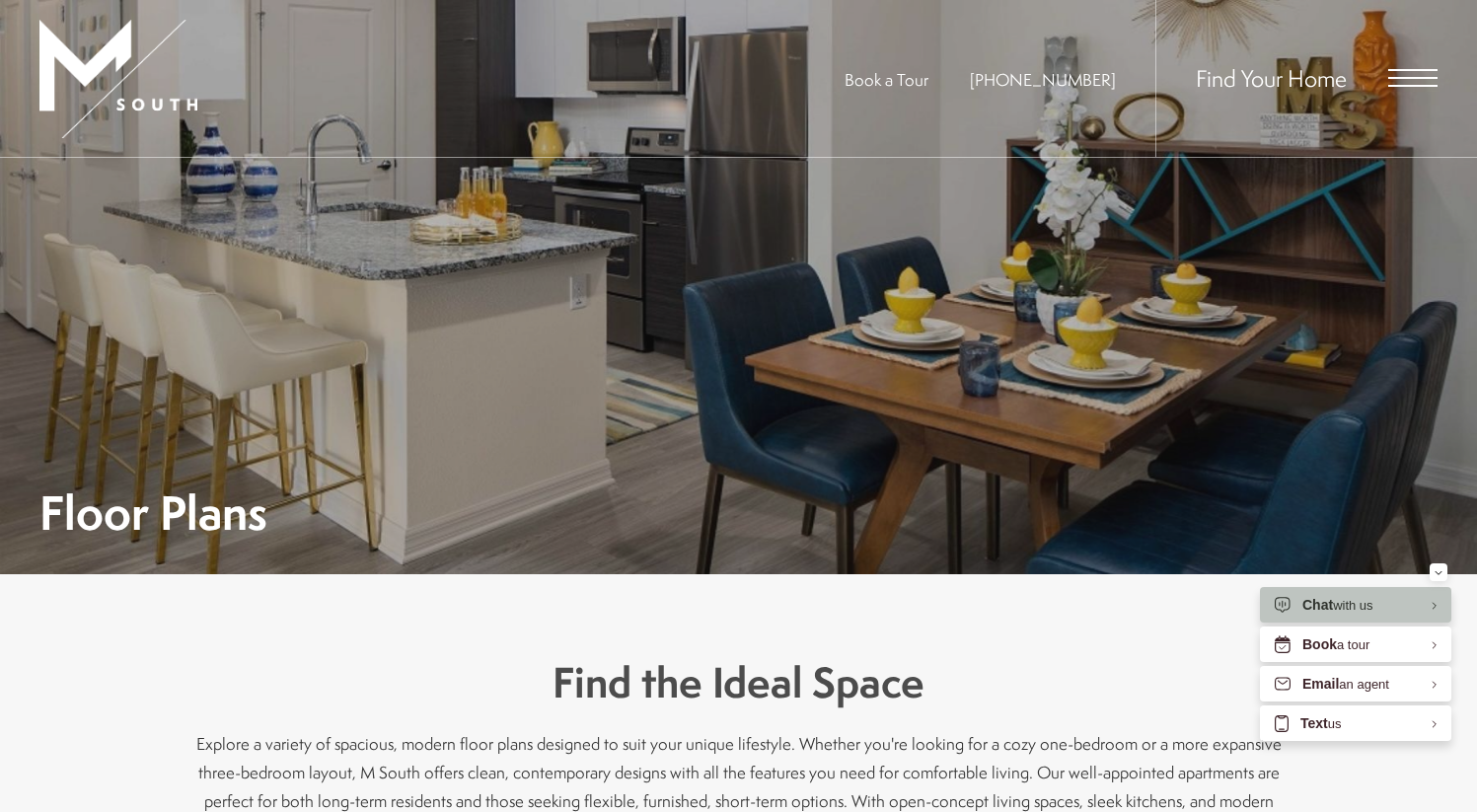
click at [1416, 71] on span "Open Menu" at bounding box center [1413, 78] width 49 height 18
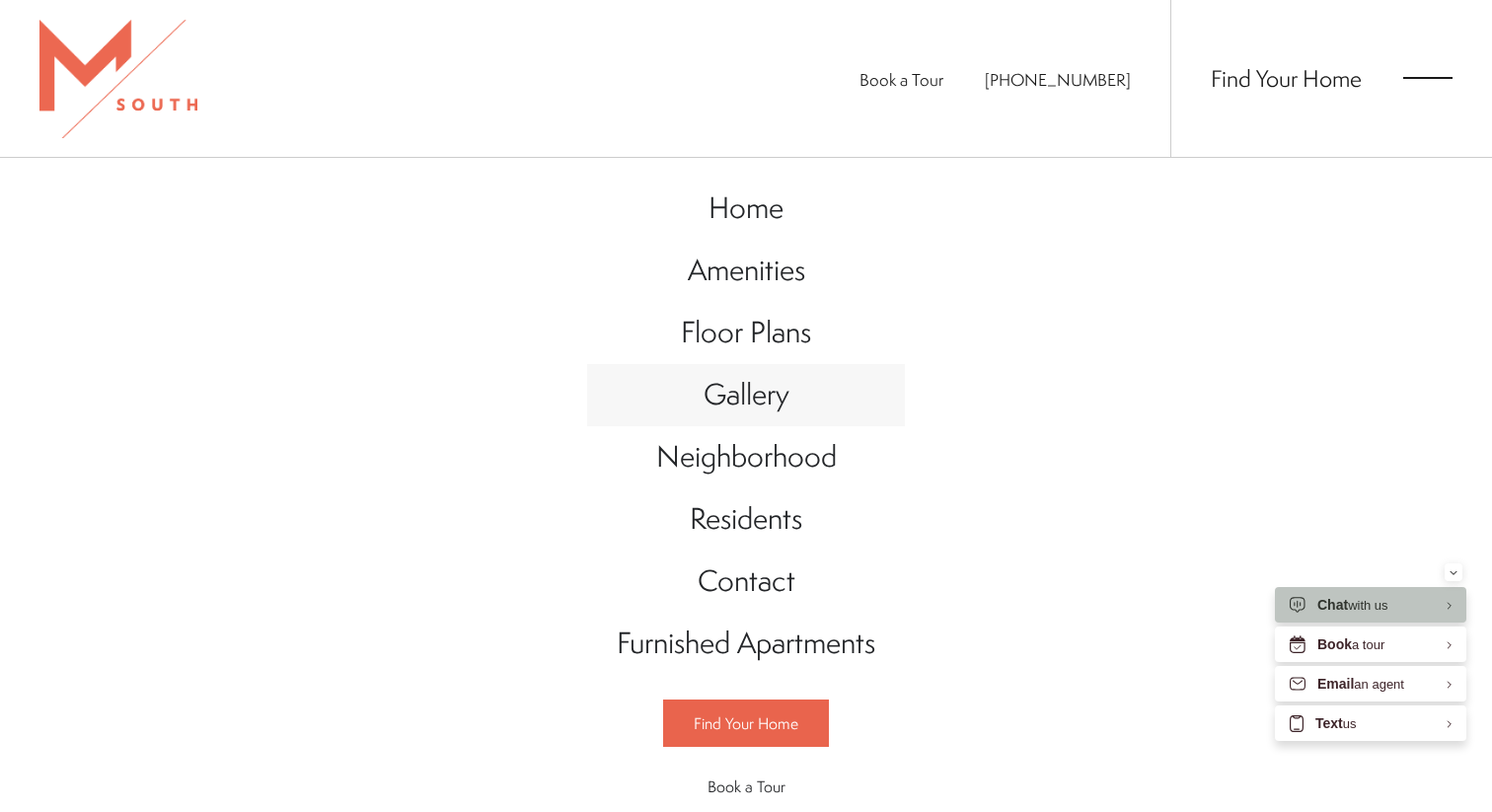
click at [771, 394] on span "Gallery" at bounding box center [746, 394] width 86 height 41
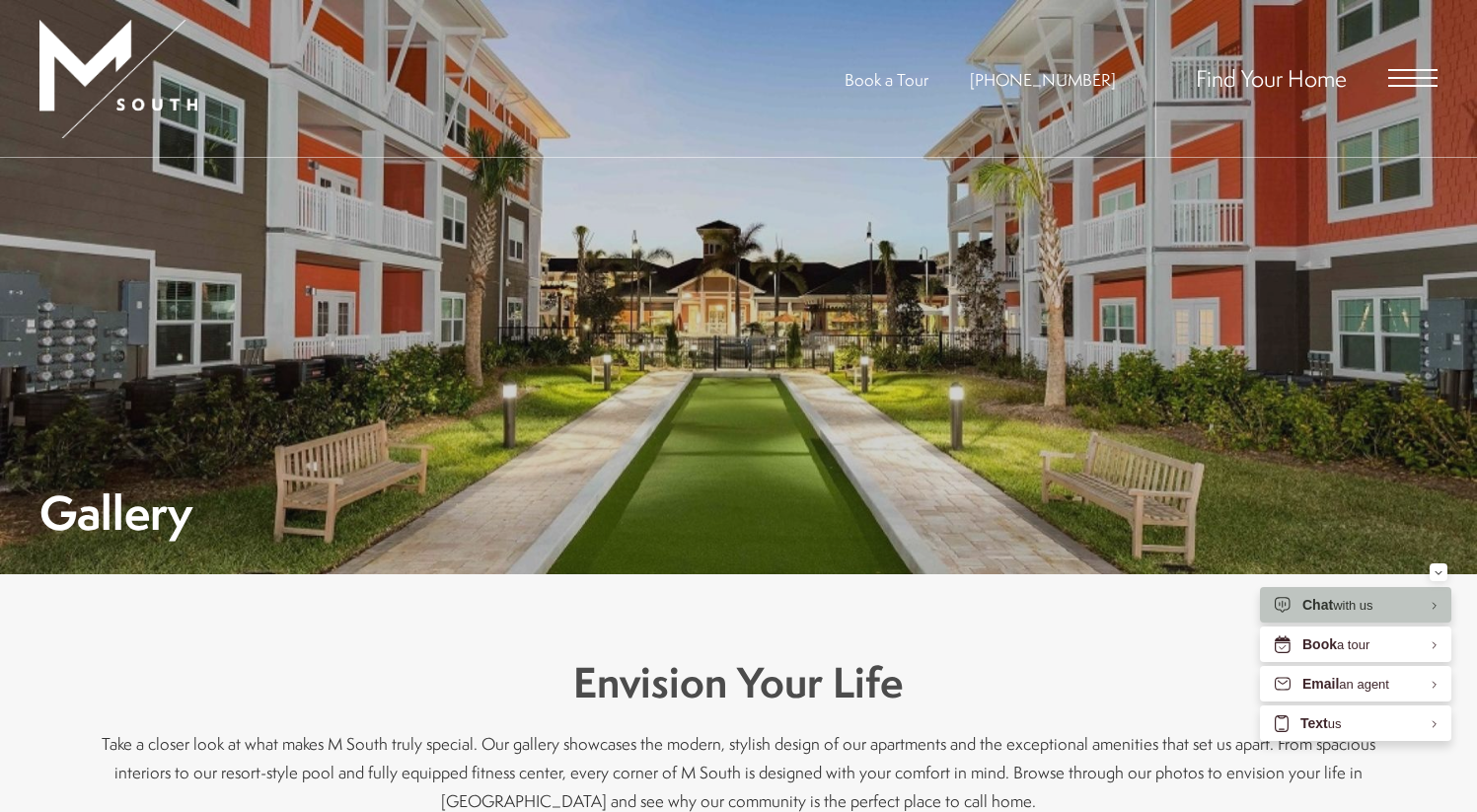
click at [1419, 66] on div "Find Your Home" at bounding box center [1296, 78] width 282 height 157
click at [1416, 75] on span "Open Menu" at bounding box center [1413, 78] width 49 height 18
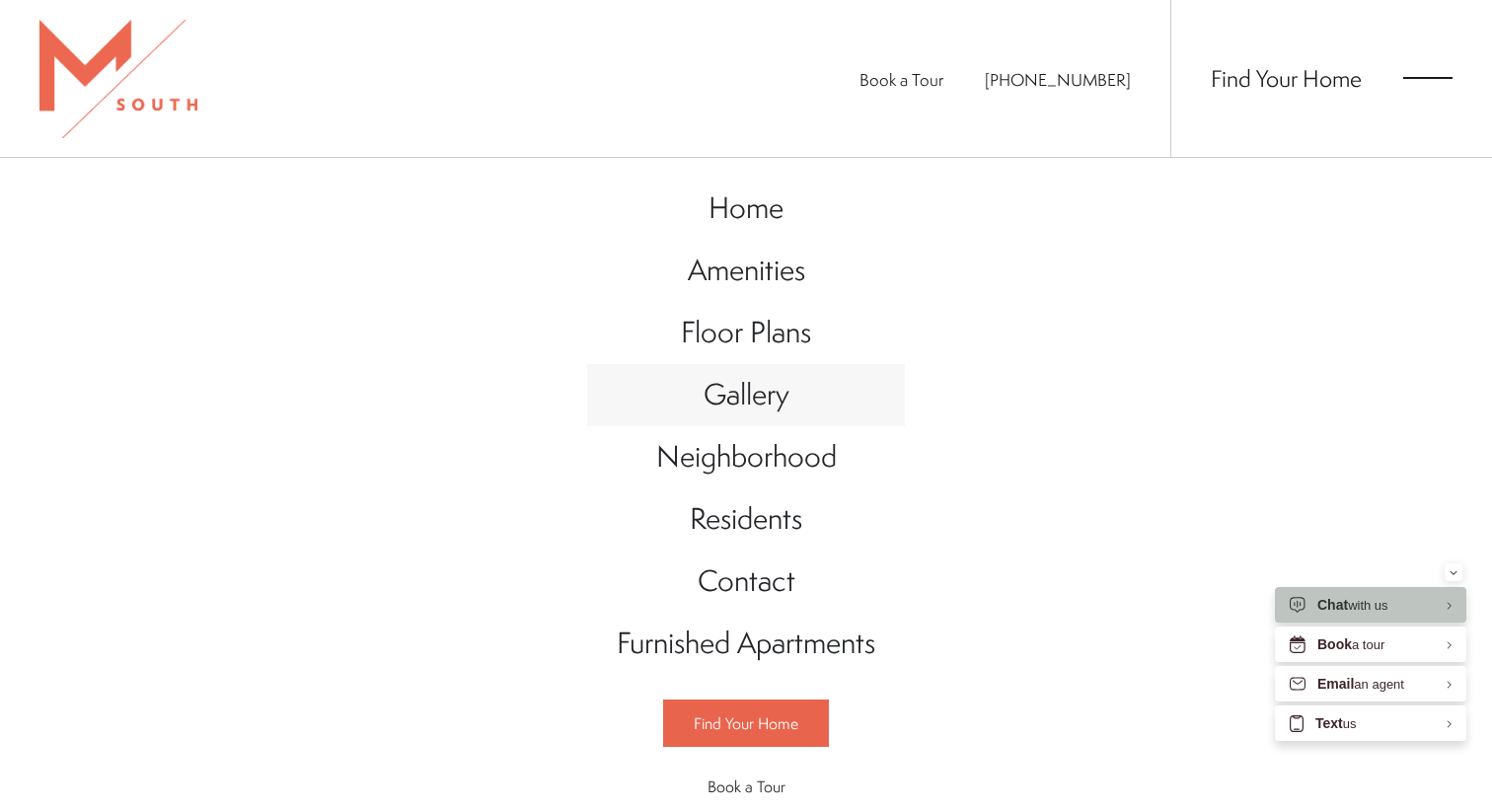
click at [796, 402] on link "Gallery" at bounding box center [745, 395] width 318 height 62
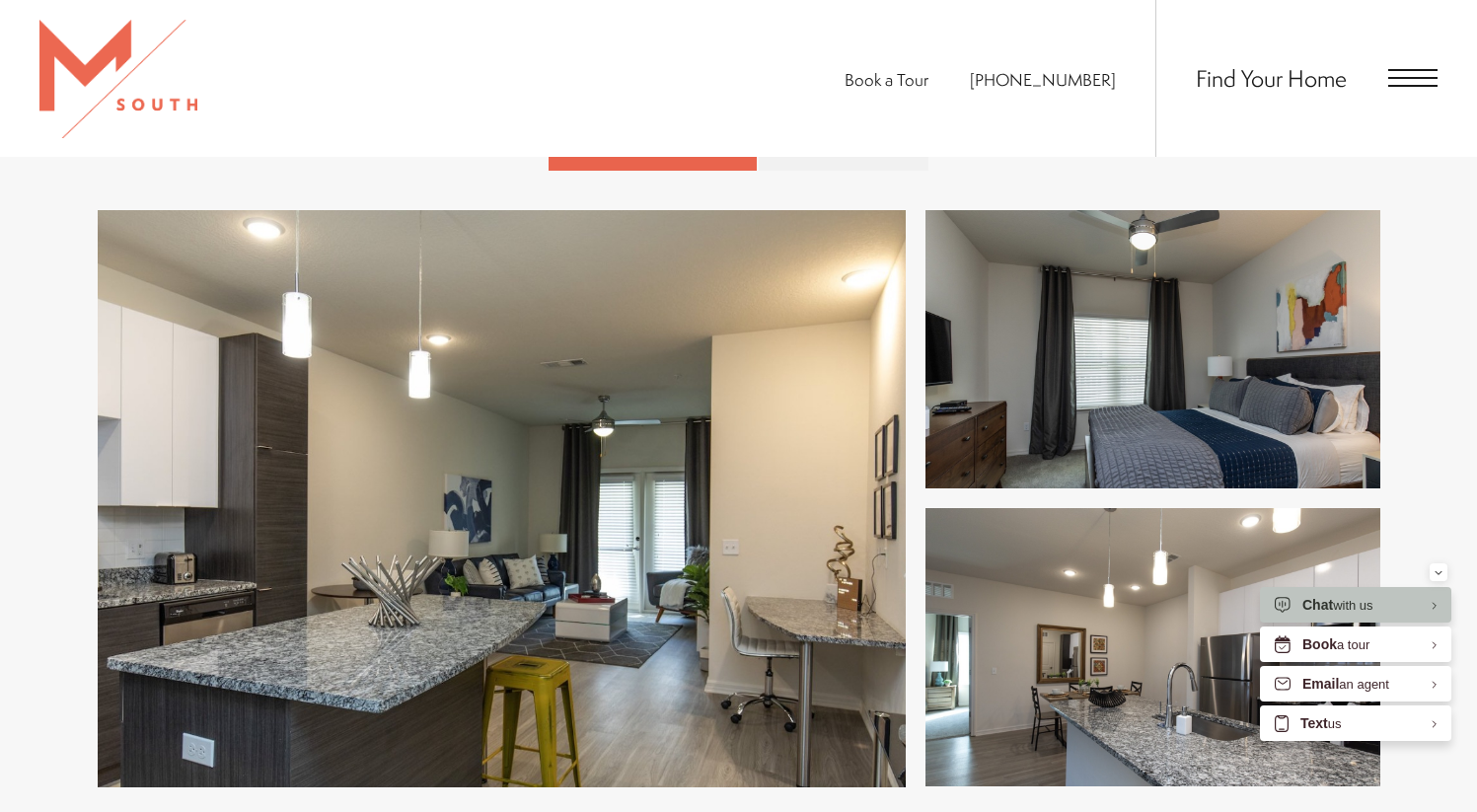
scroll to position [712, 0]
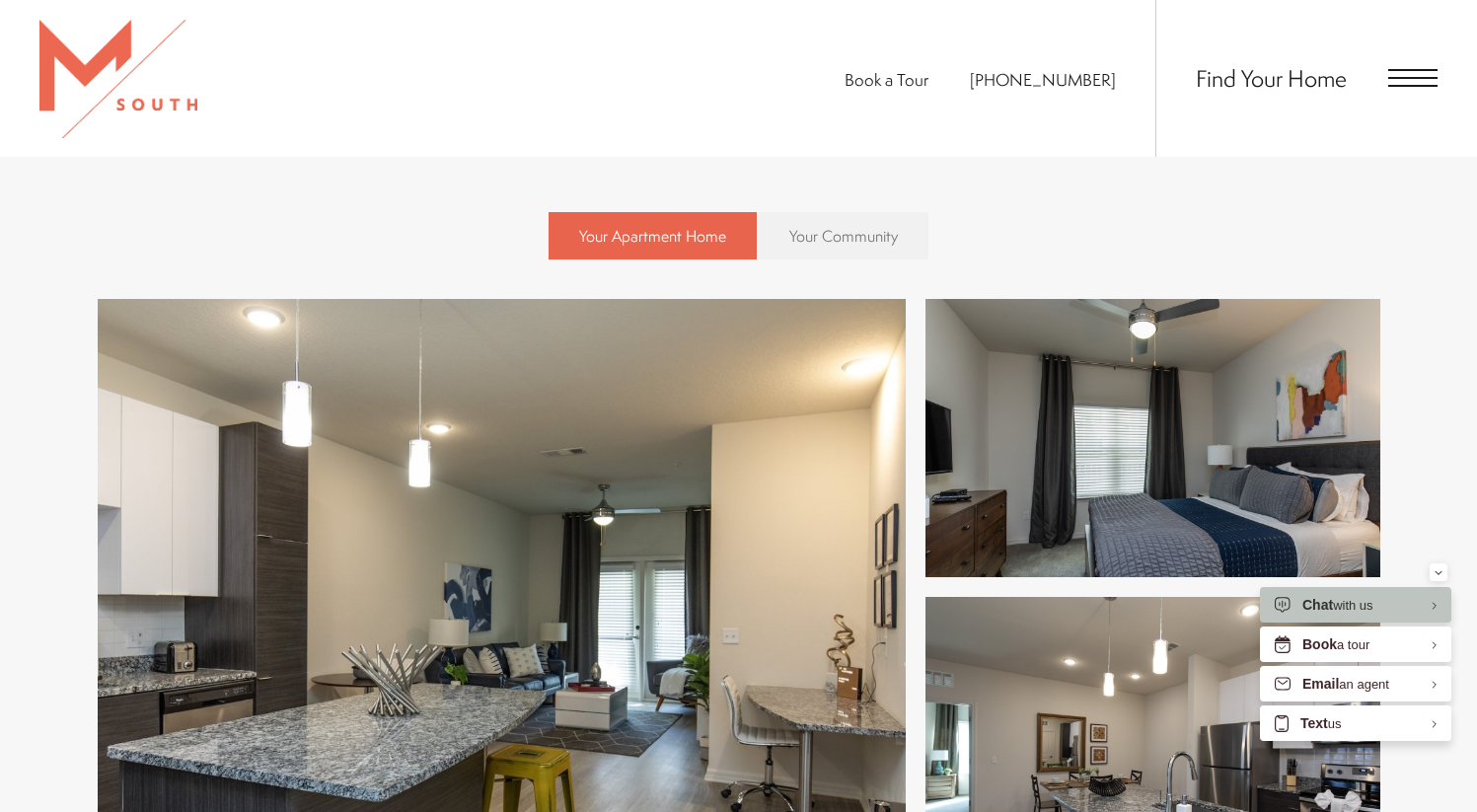
click at [848, 225] on span "Your Community" at bounding box center [844, 235] width 109 height 22
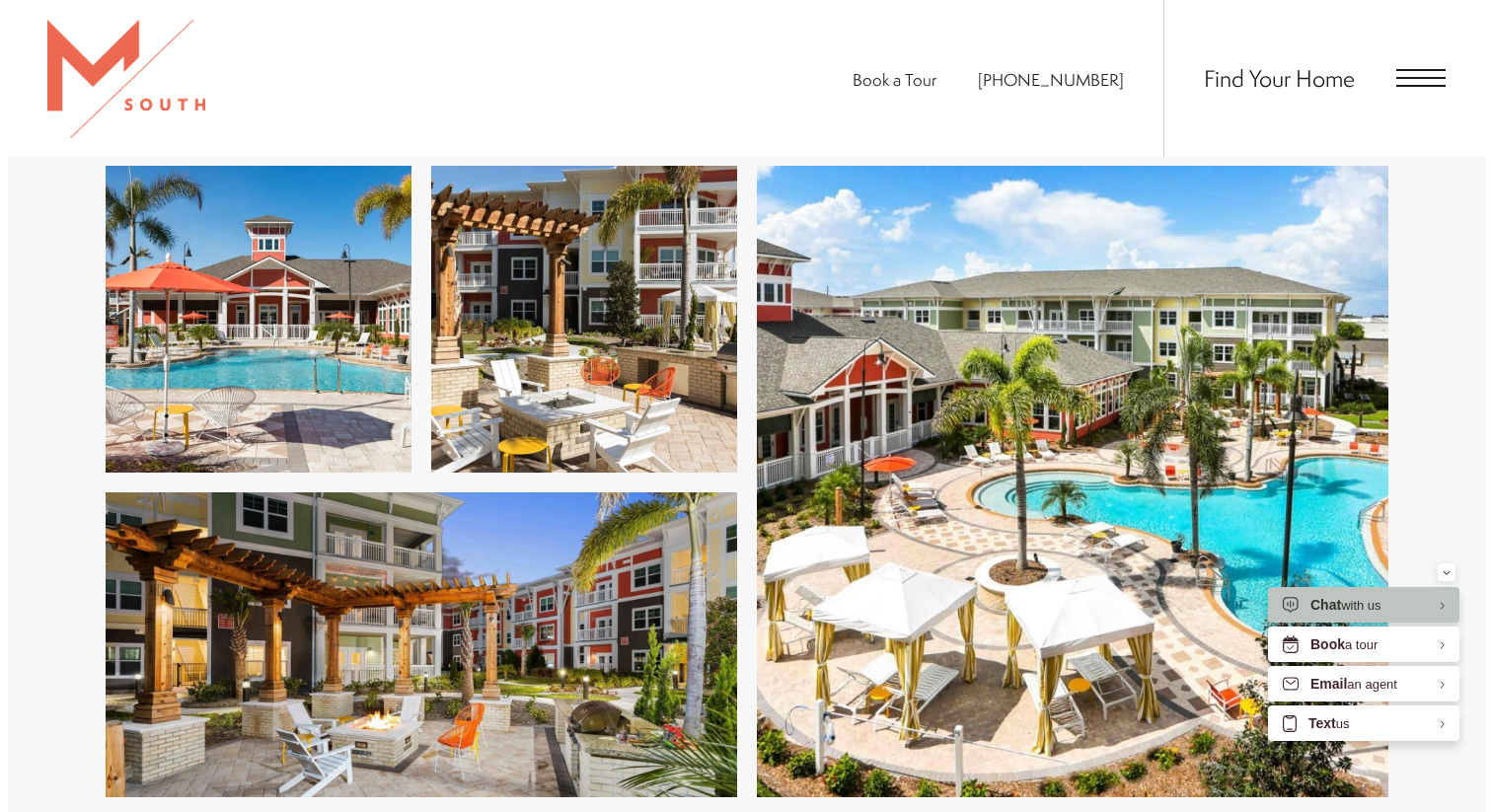
scroll to position [0, 0]
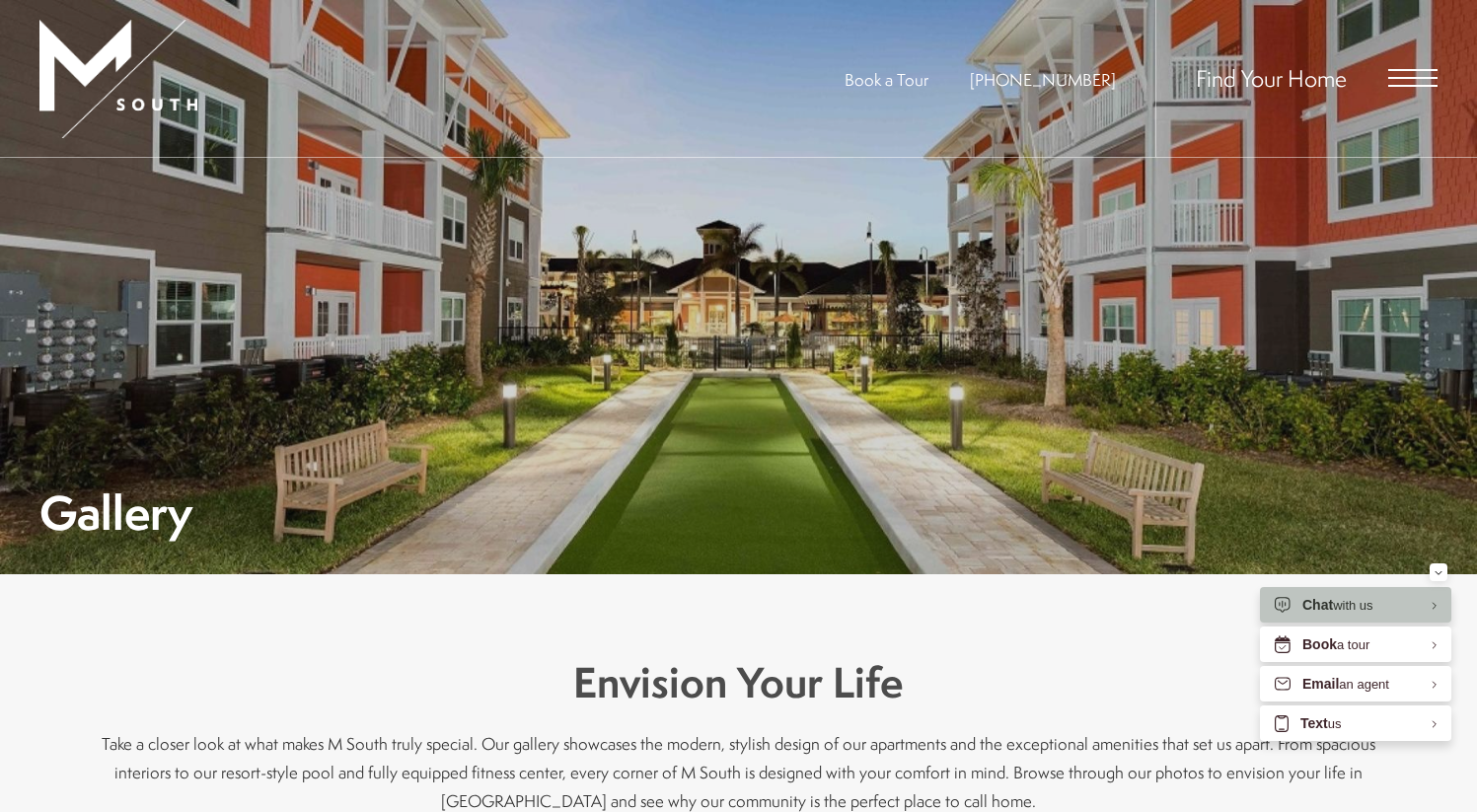
click at [1421, 72] on span "Open Menu" at bounding box center [1413, 78] width 49 height 18
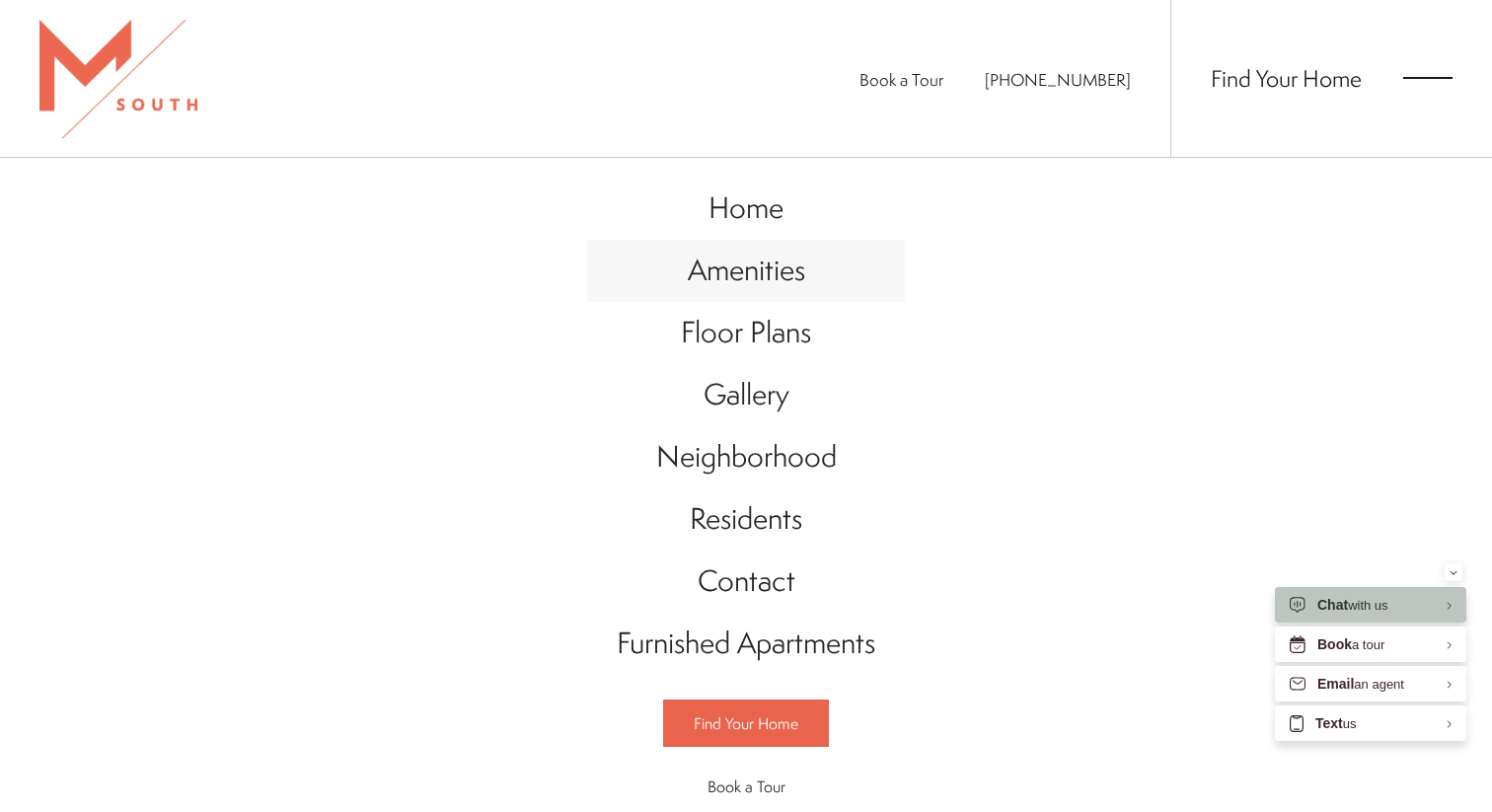
click at [765, 277] on span "Amenities" at bounding box center [746, 269] width 118 height 41
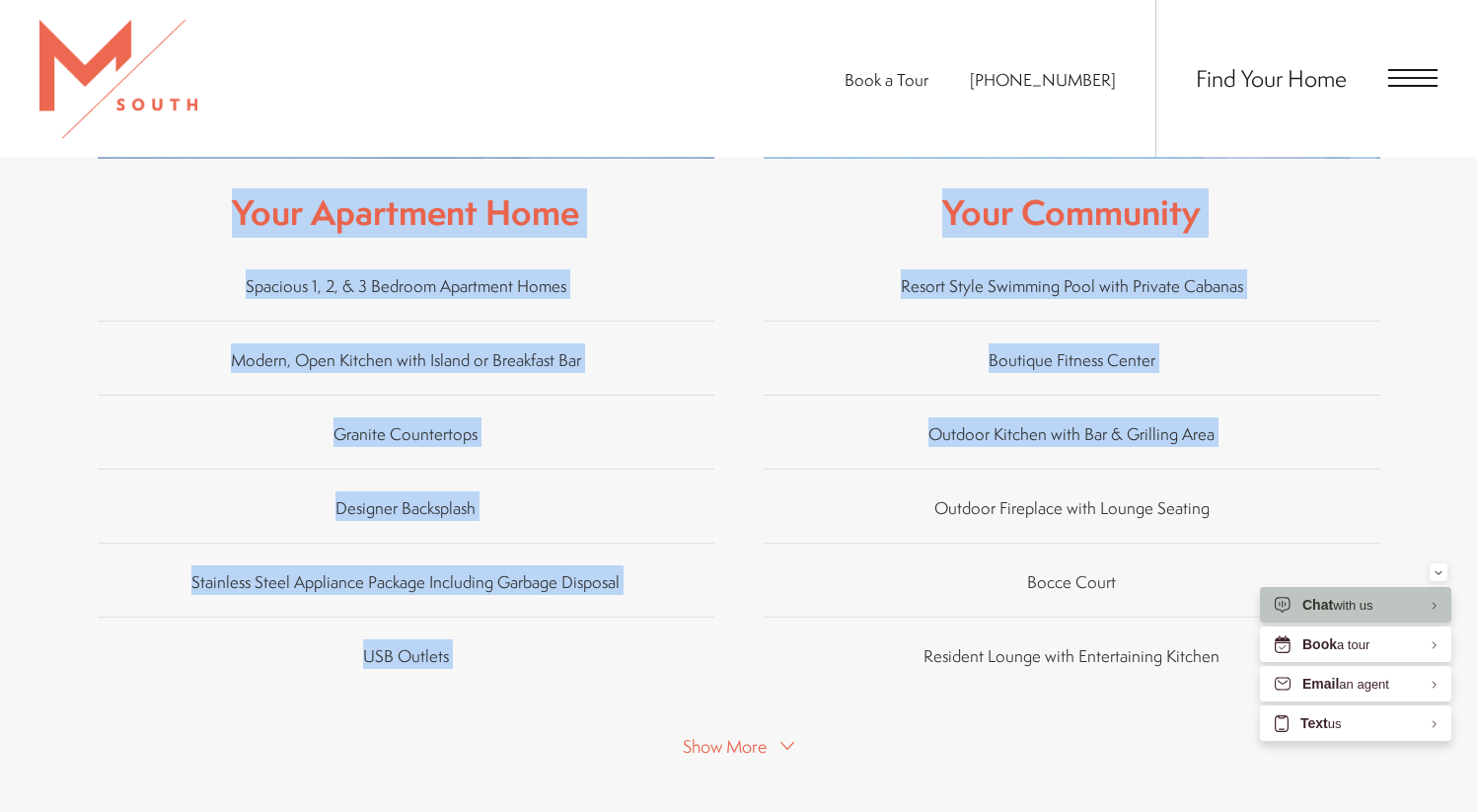
scroll to position [1160, 0]
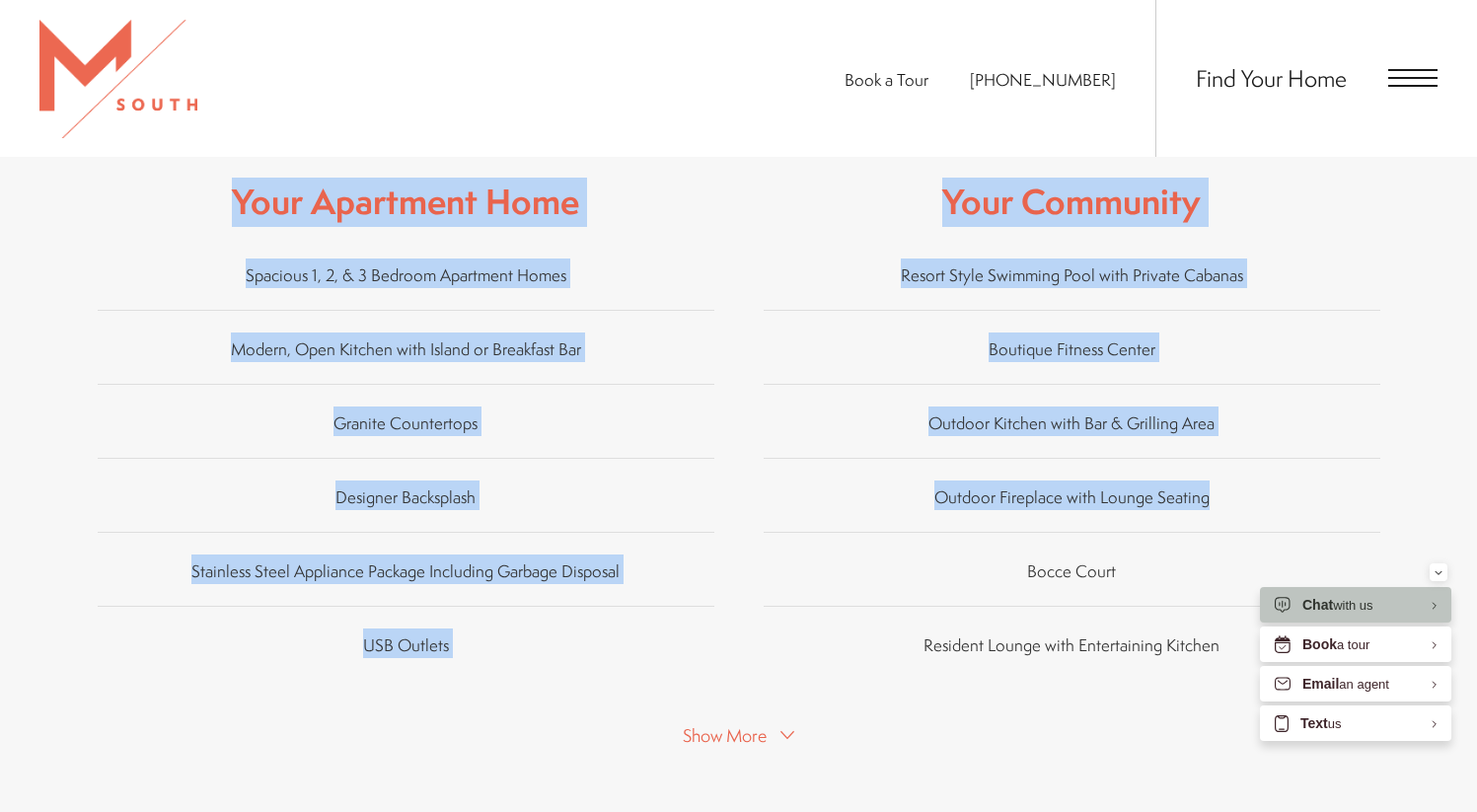
drag, startPoint x: 0, startPoint y: 0, endPoint x: 1478, endPoint y: 457, distance: 1547.0
click at [1476, 457] on html "Skip to main content × Pet Policy We welcome all your furry friends at [GEOGRAP…" at bounding box center [738, 318] width 1477 height 2956
click at [783, 718] on button "Show More" at bounding box center [738, 732] width 124 height 29
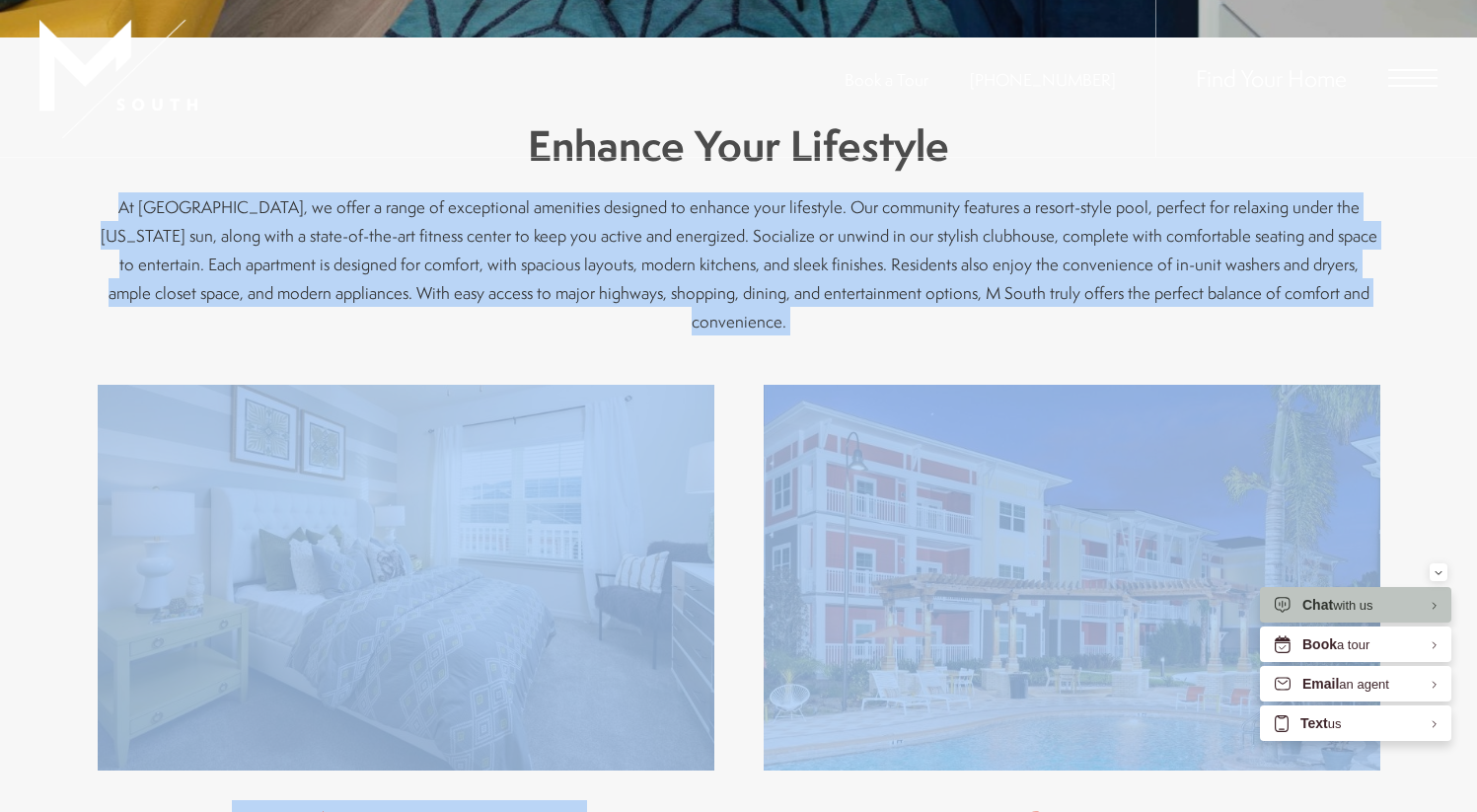
scroll to position [0, 0]
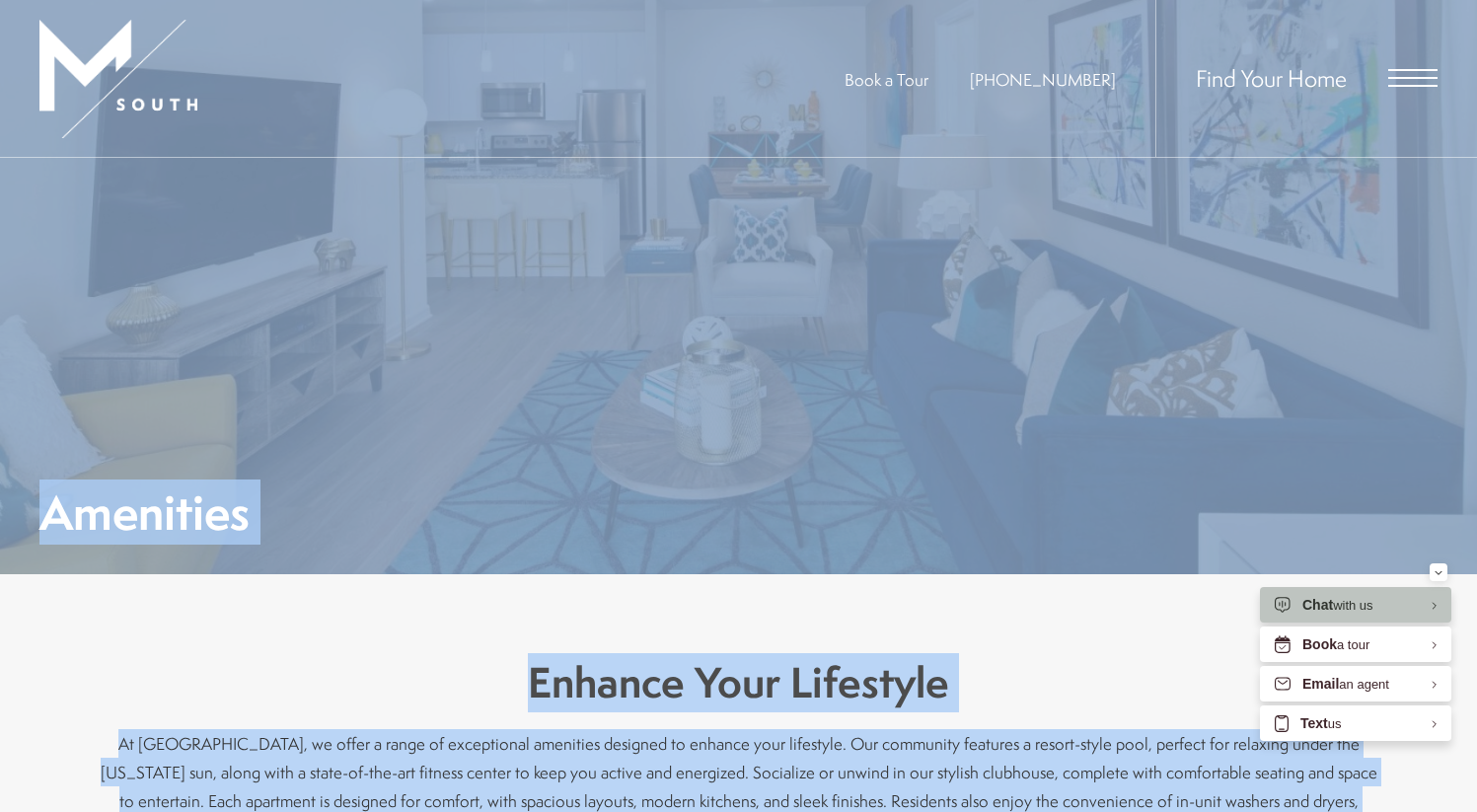
drag, startPoint x: 1491, startPoint y: 304, endPoint x: 1450, endPoint y: -157, distance: 462.8
